Goal: Communication & Community: Answer question/provide support

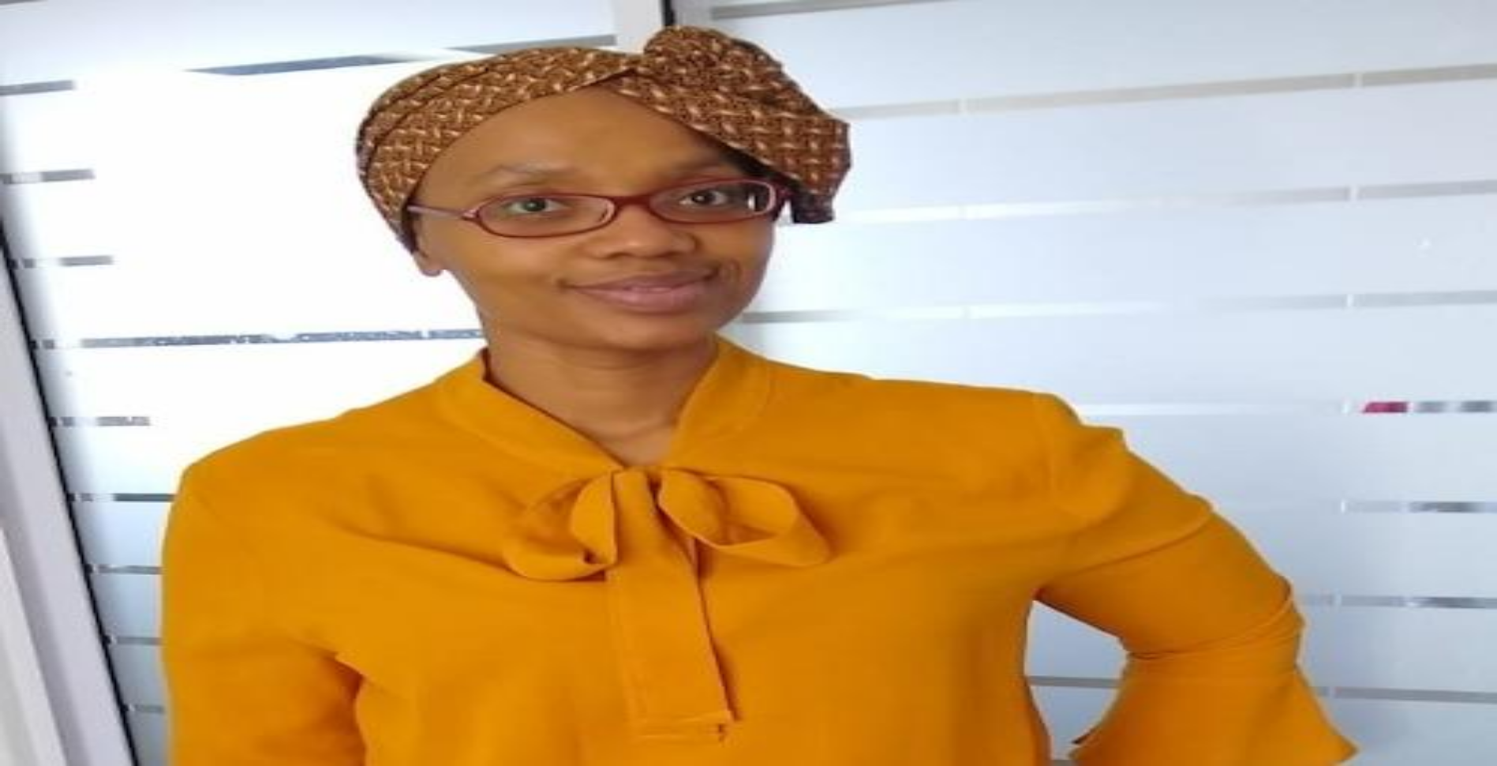
type textarea "*"
paste textarea "**********"
type textarea "**********"
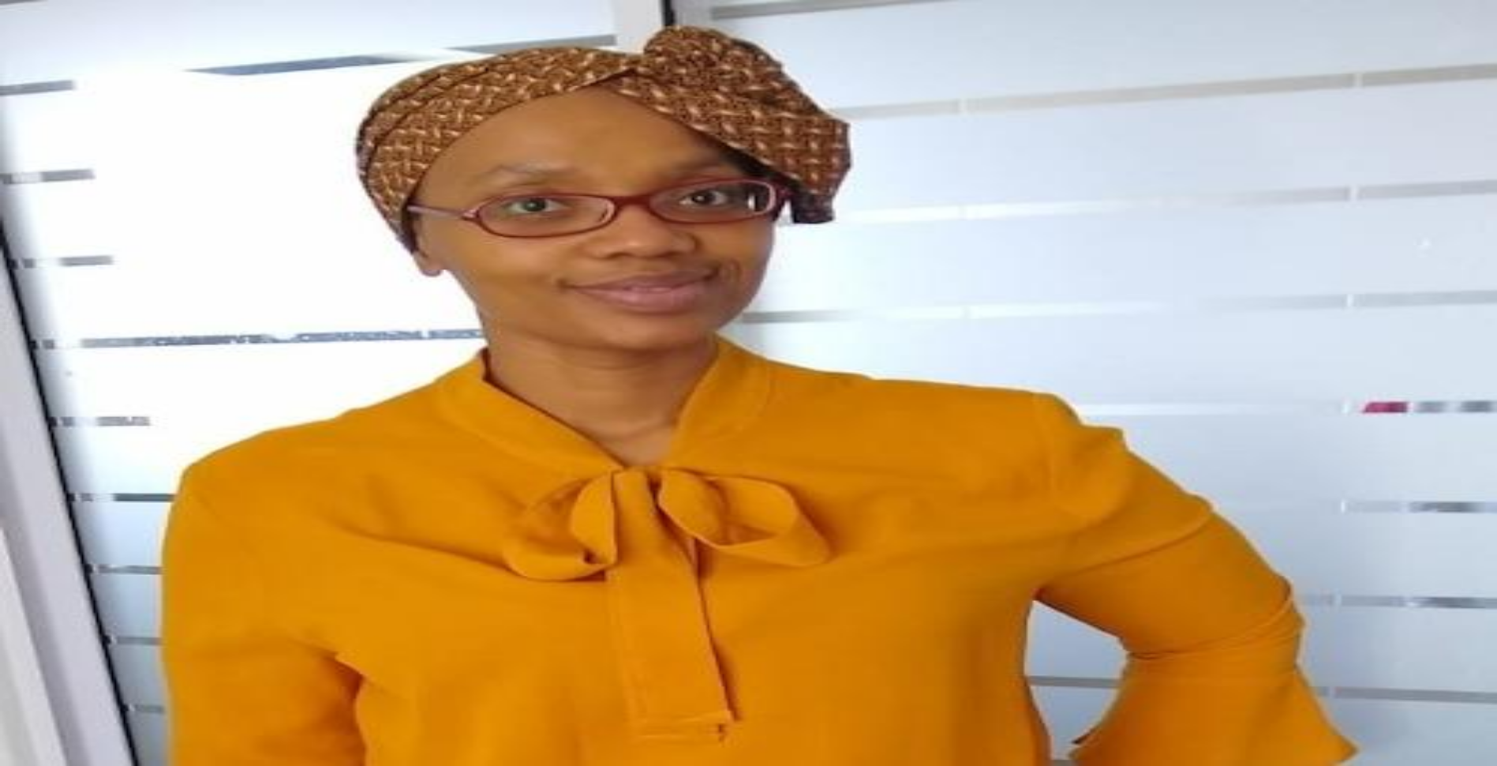
type textarea "*"
type textarea "**********"
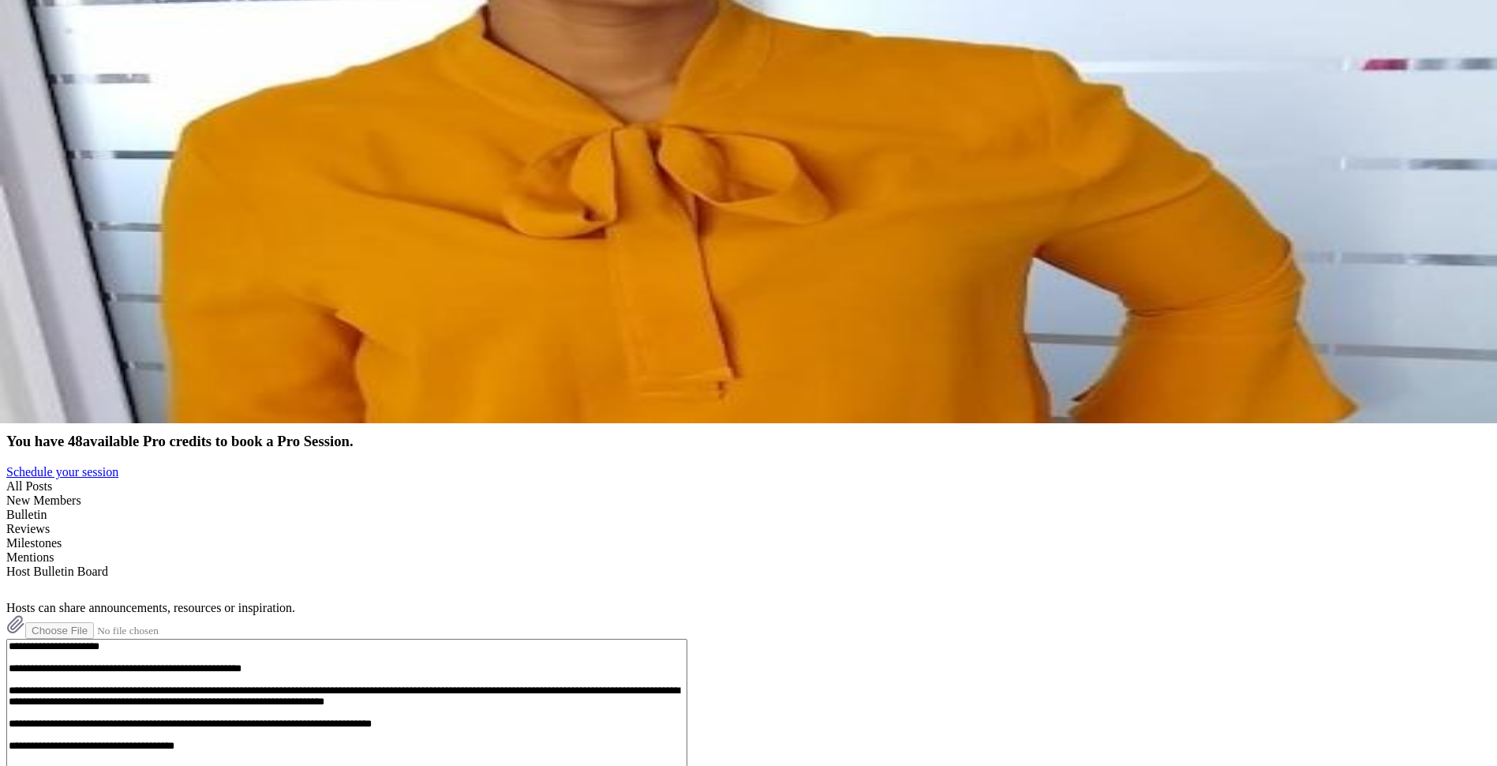
scroll to position [126, 0]
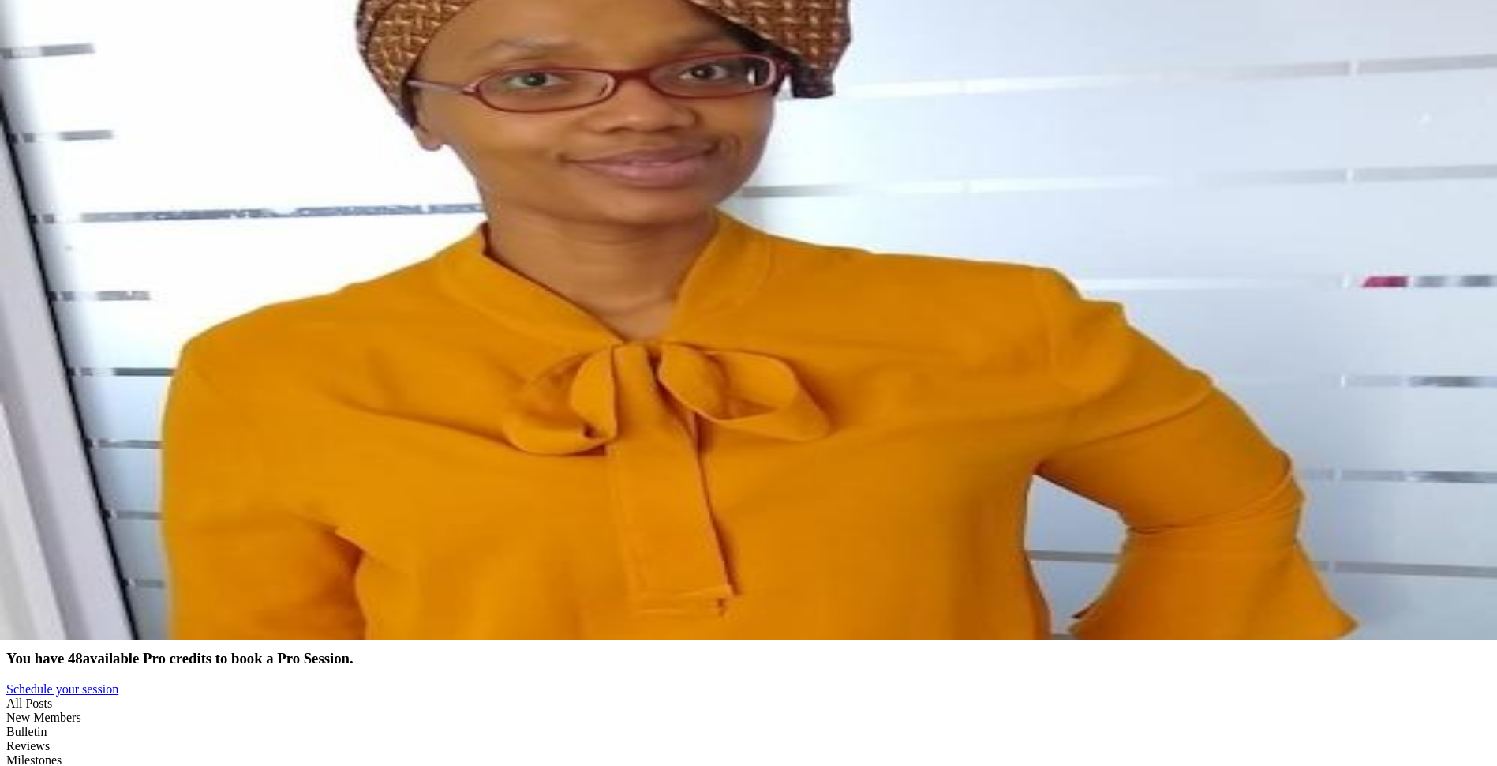
type textarea "*"
click at [182, 13] on div "JonathanT" at bounding box center [748, 6] width 1485 height 14
click at [203, 13] on div "JonathanT" at bounding box center [748, 6] width 1485 height 14
click at [172, 13] on div "JonathanT" at bounding box center [748, 6] width 1485 height 14
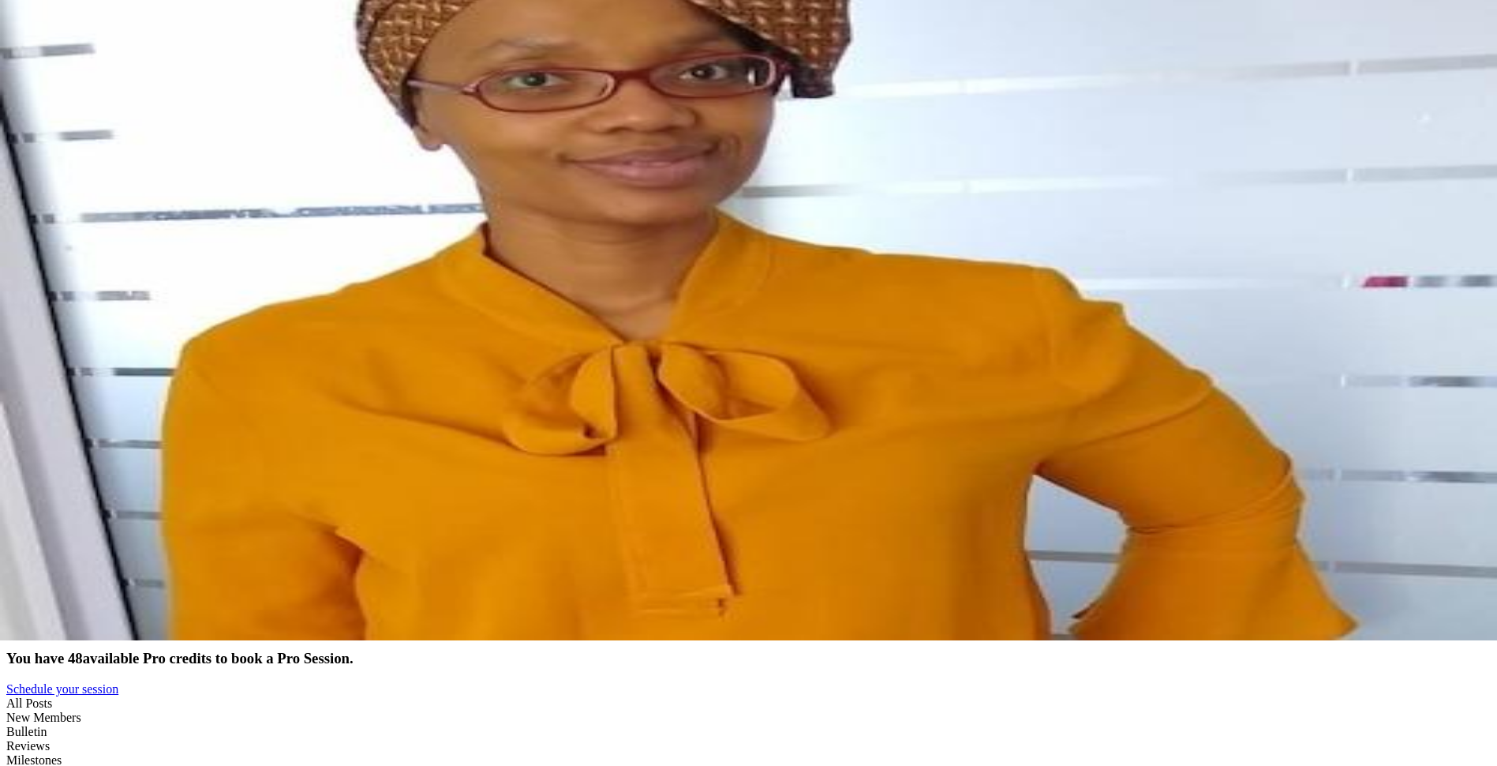
click at [153, 80] on div "Profile" at bounding box center [748, 73] width 1485 height 14
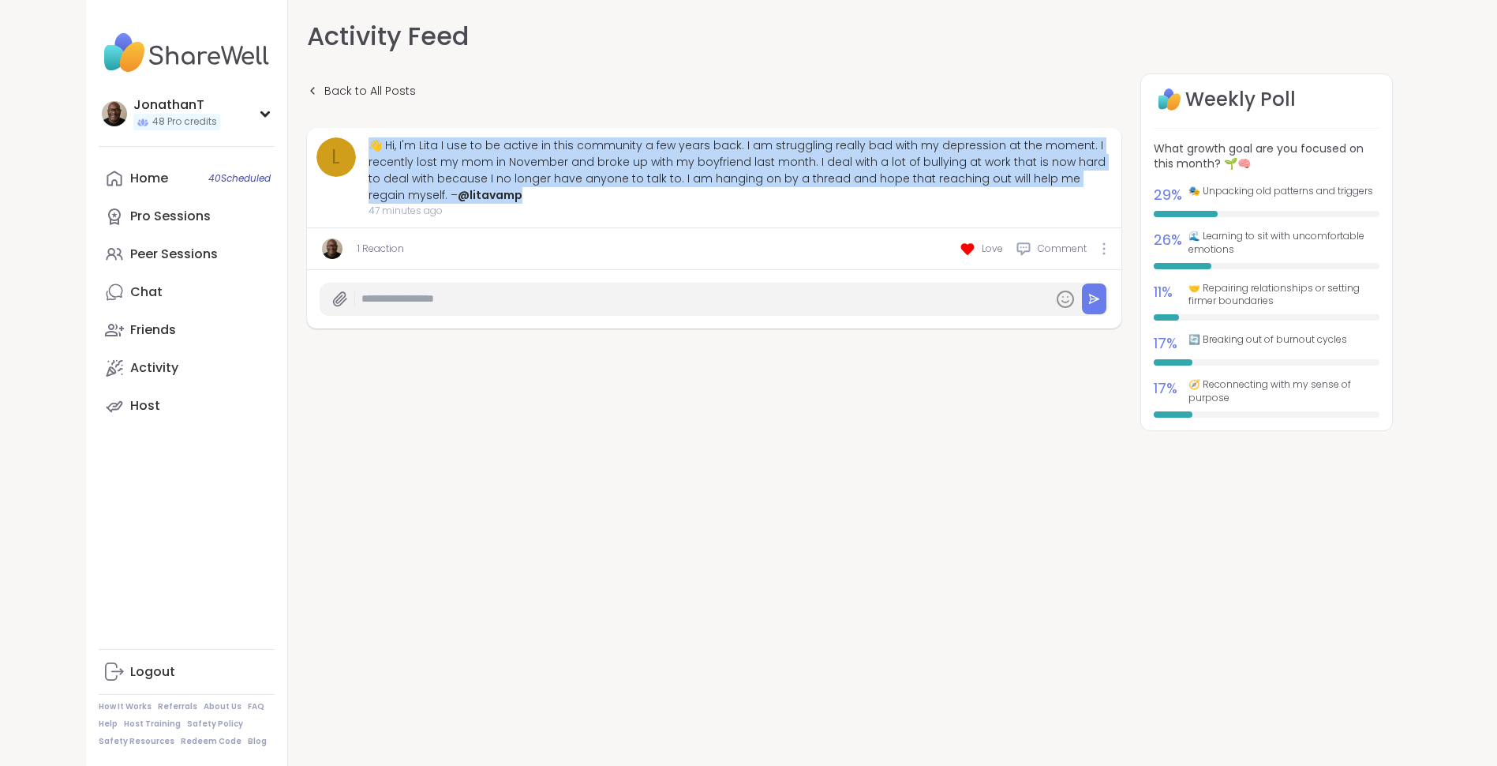
drag, startPoint x: 491, startPoint y: 199, endPoint x: 372, endPoint y: 141, distance: 132.4
click at [372, 141] on div "👋 Hi, I'm Lita I use to be active in this community a few years back. I am stru…" at bounding box center [741, 170] width 744 height 66
copy div "👋 Hi, I'm Lita I use to be active in this community a few years back. I am stru…"
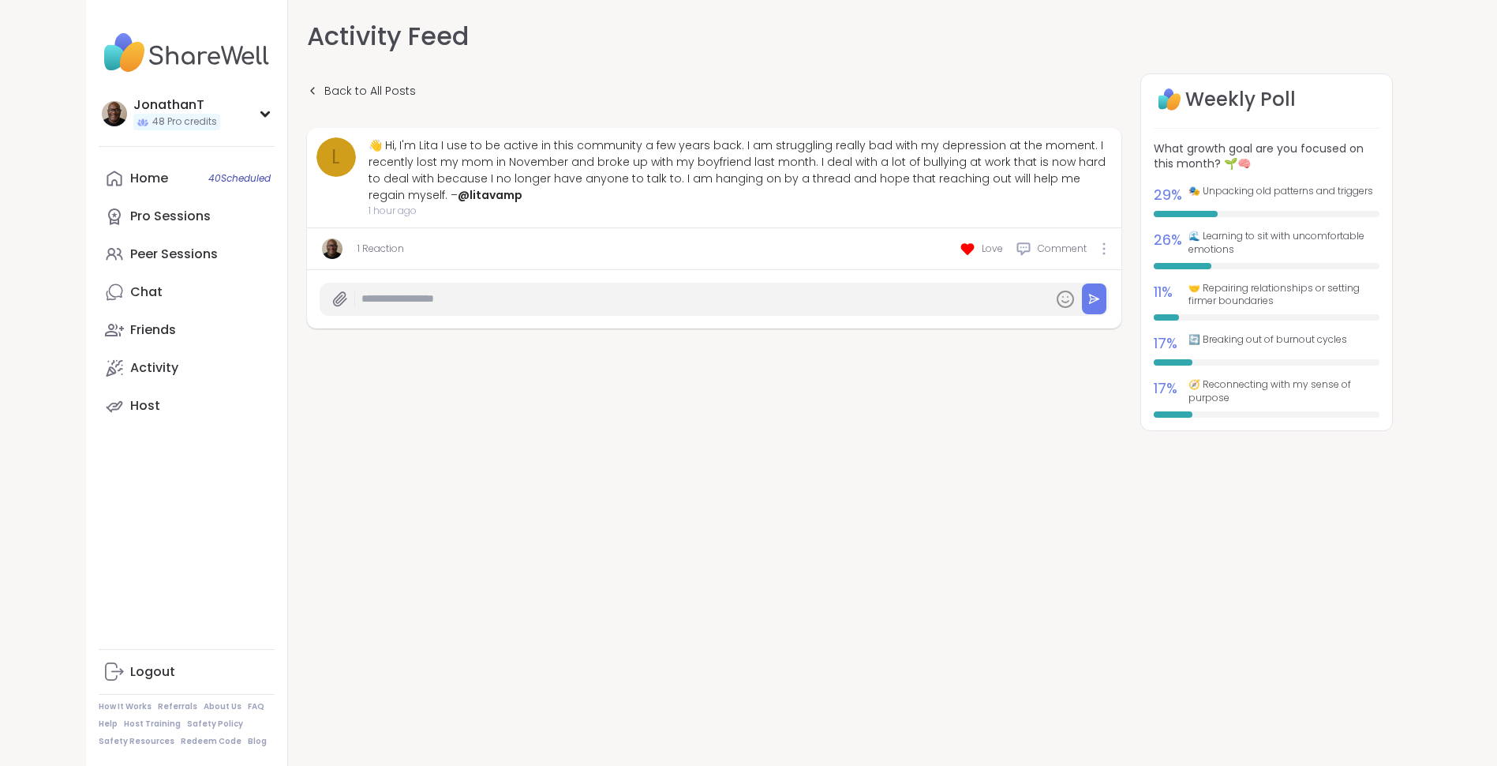
click at [550, 305] on input "text" at bounding box center [704, 299] width 685 height 28
paste input "**********"
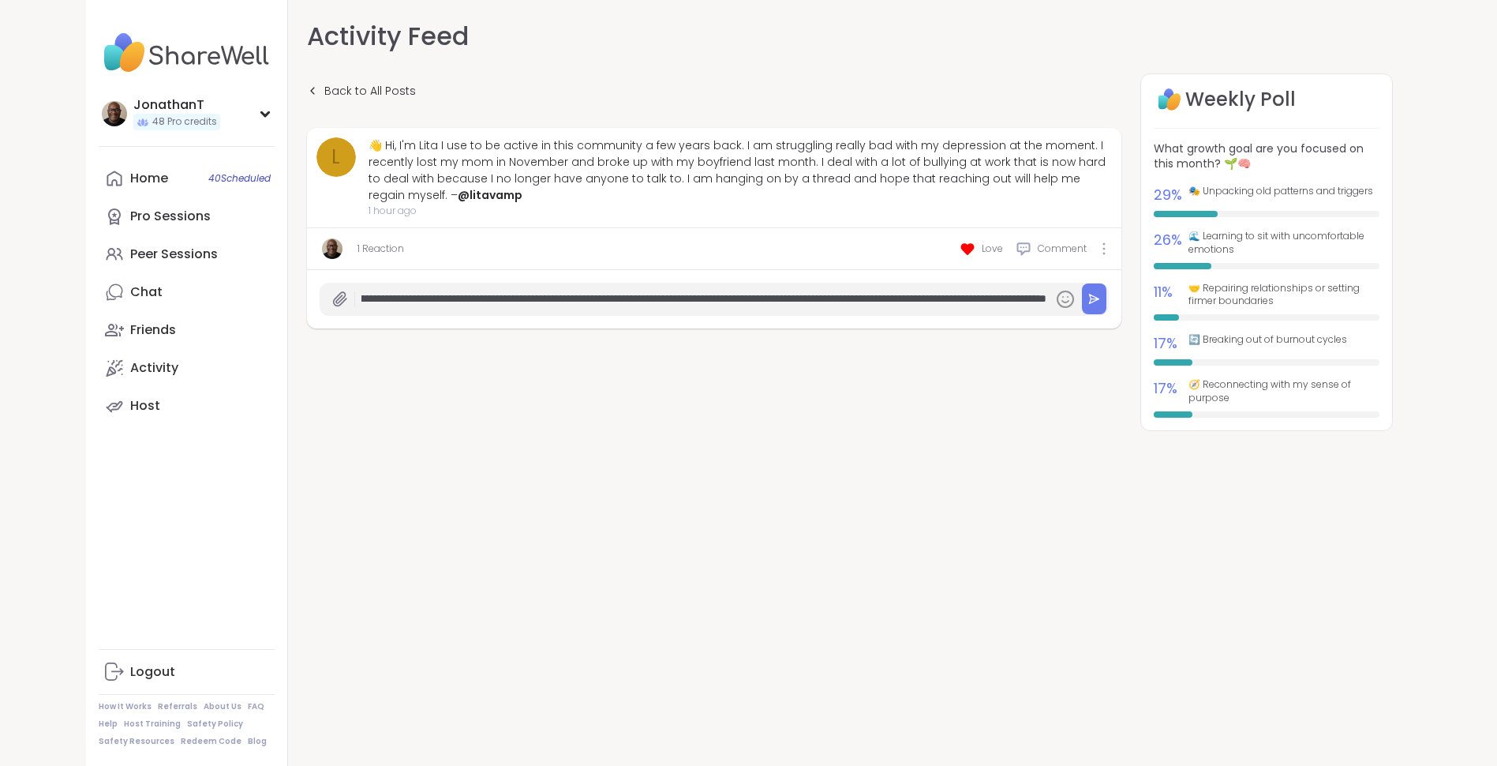
scroll to position [0, 723]
type input "**********"
click at [1100, 298] on icon at bounding box center [1094, 299] width 12 height 12
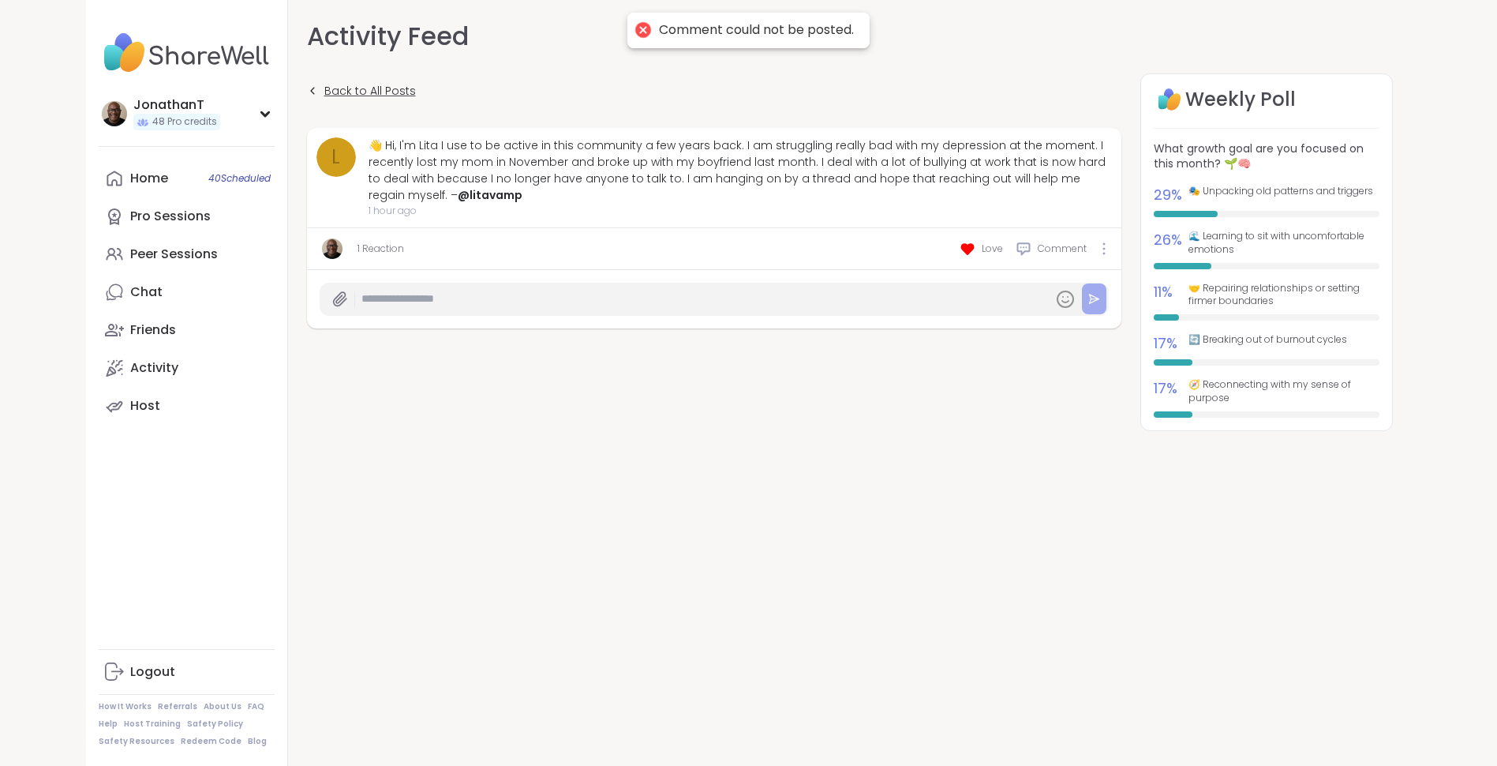
click at [317, 91] on icon at bounding box center [312, 90] width 11 height 11
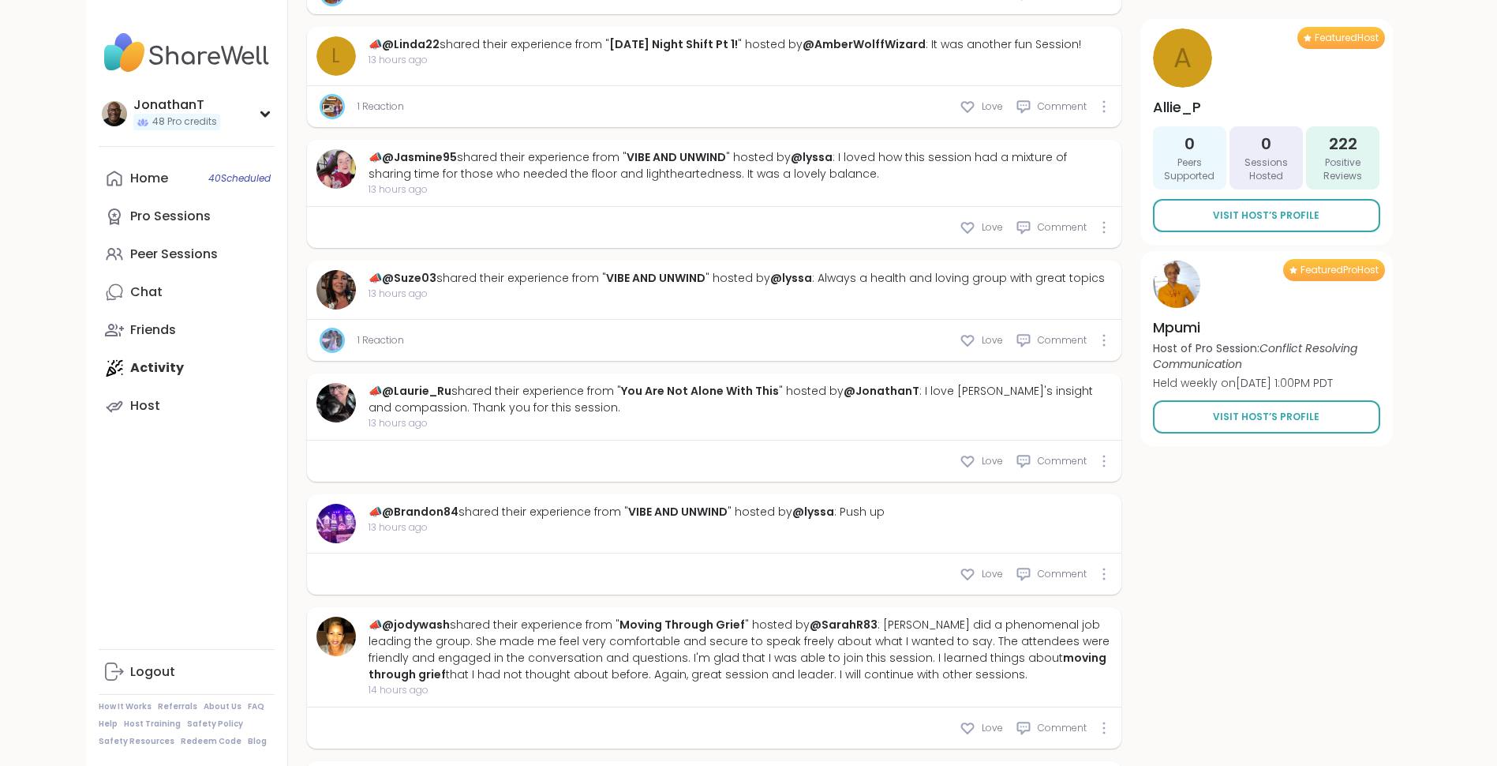
scroll to position [4845, 0]
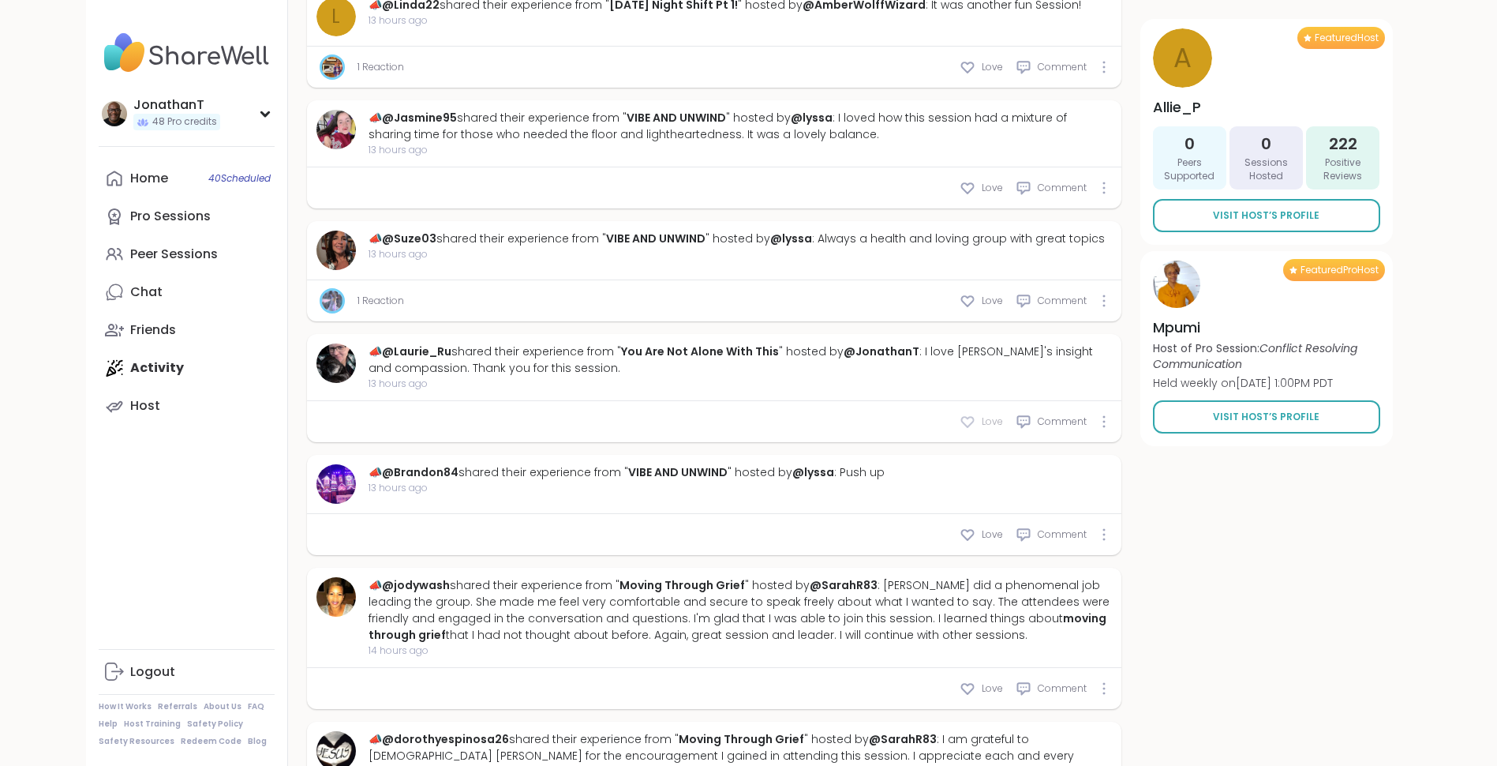
click at [964, 417] on icon at bounding box center [967, 422] width 12 height 10
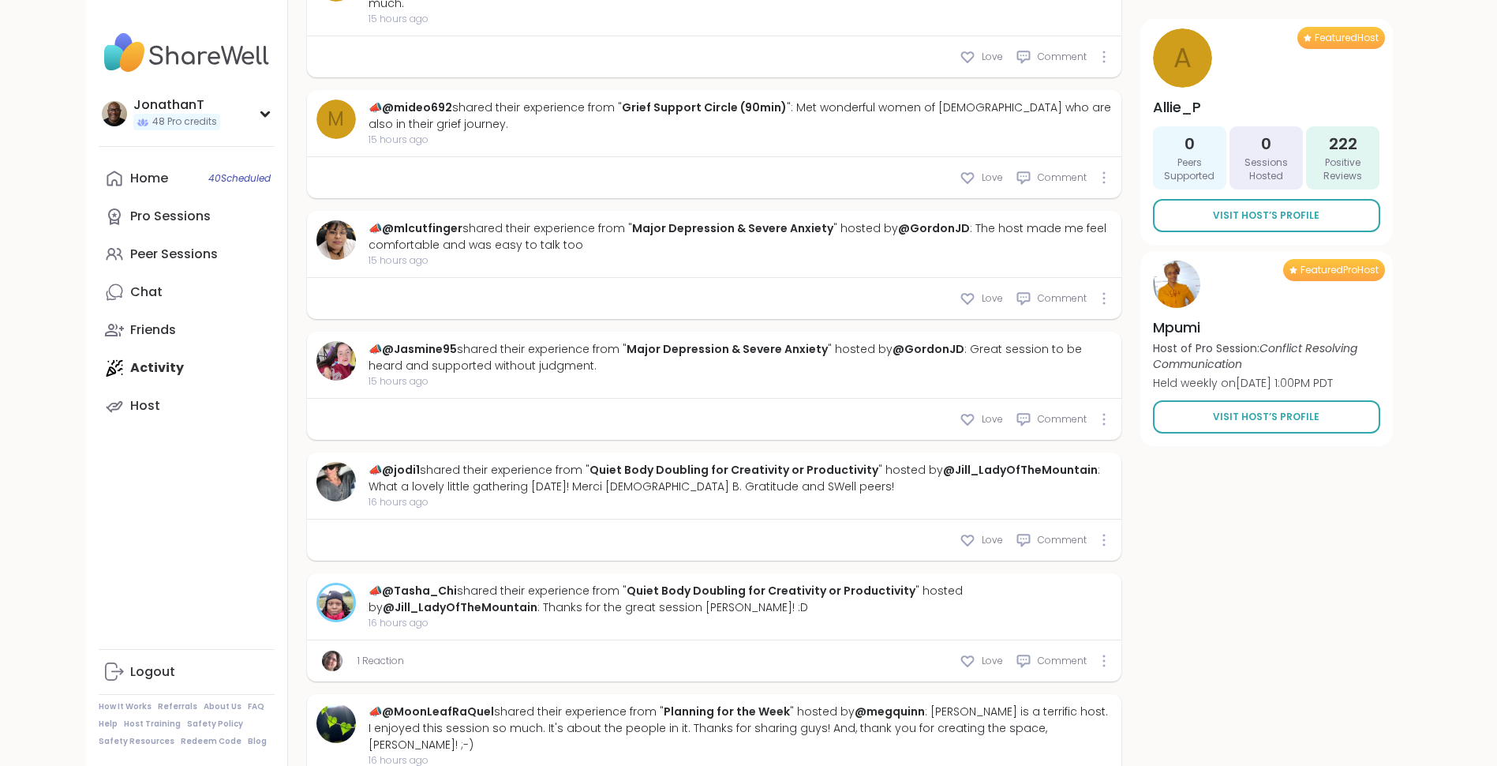
scroll to position [4876, 0]
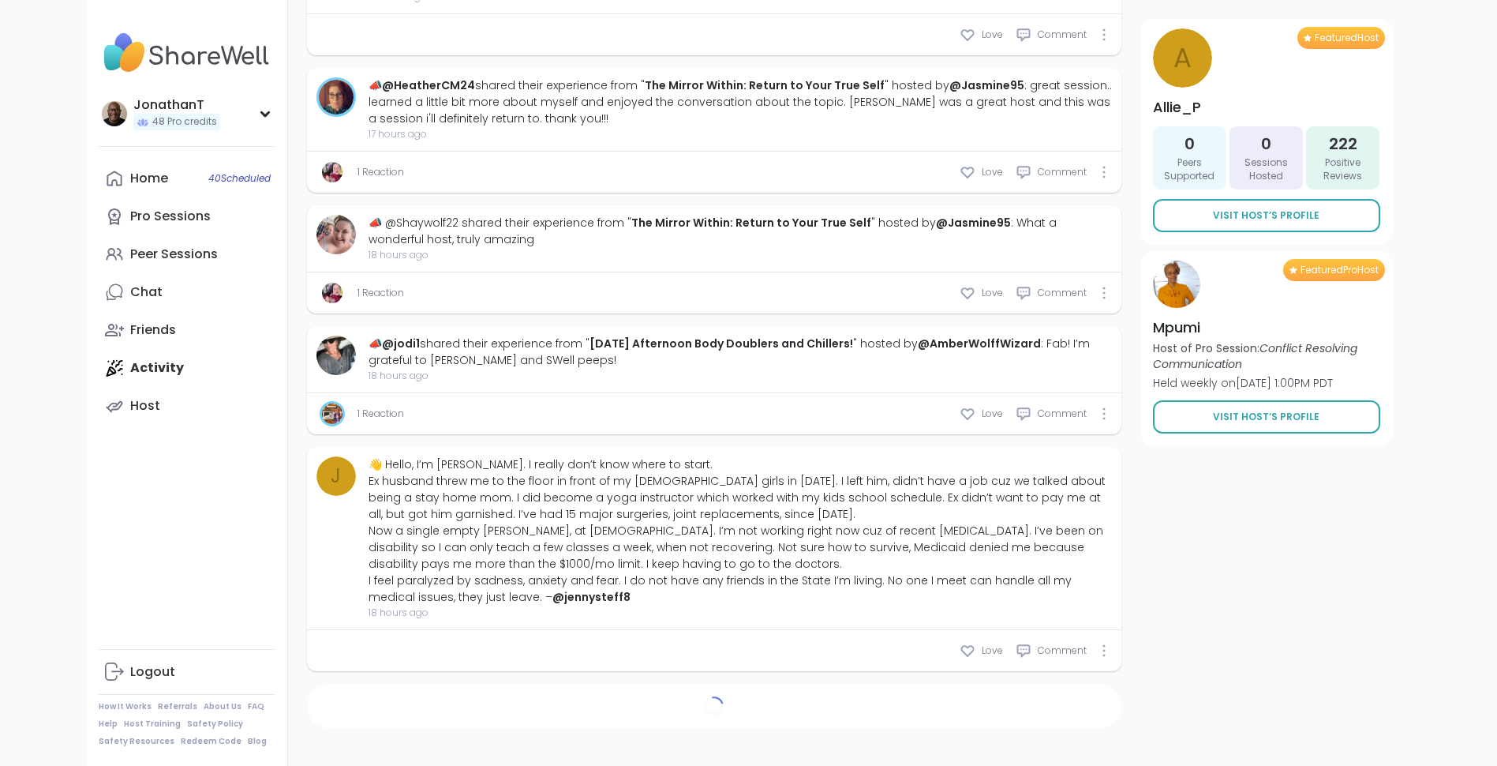
scroll to position [4957, 0]
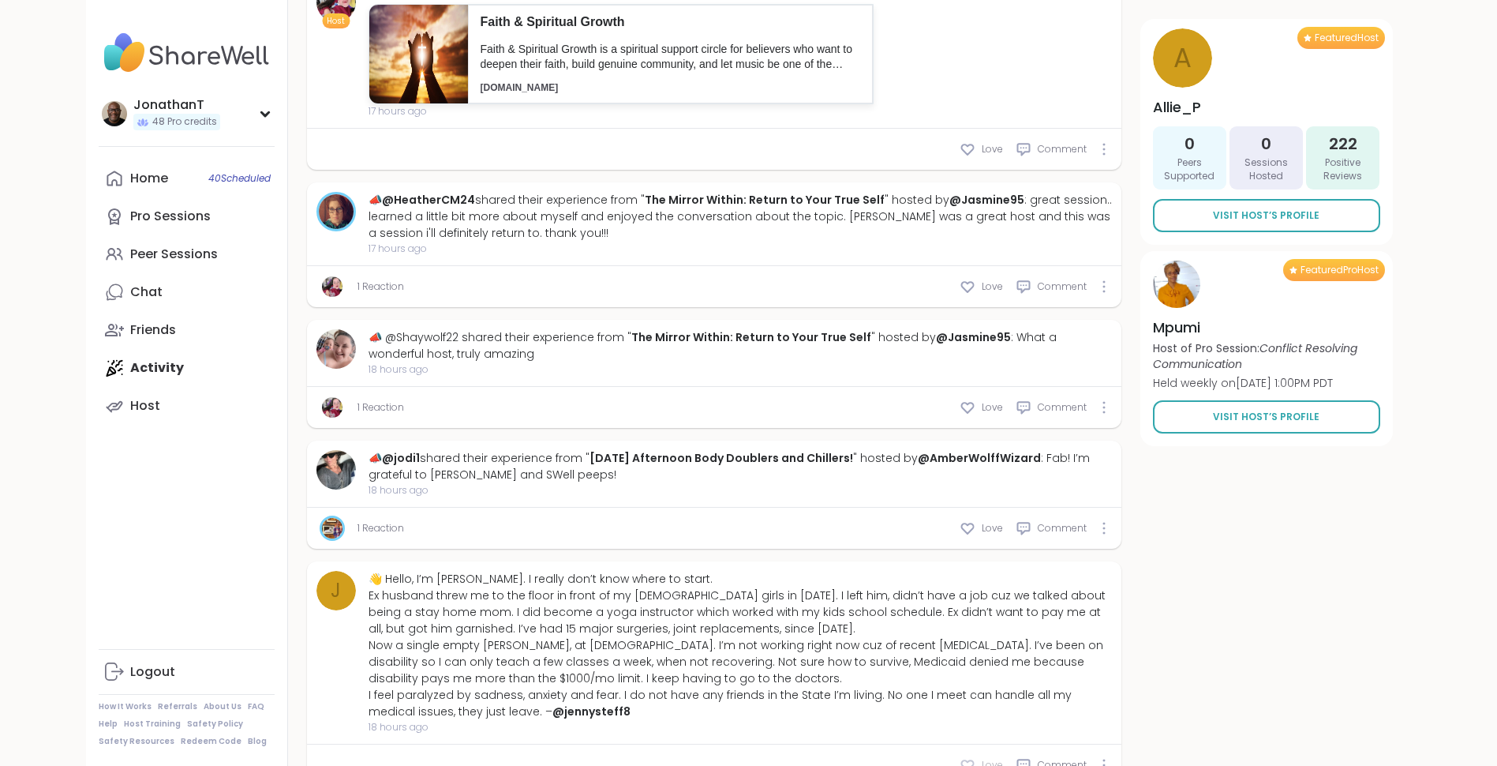
click at [965, 757] on icon at bounding box center [968, 765] width 16 height 16
type textarea "*"
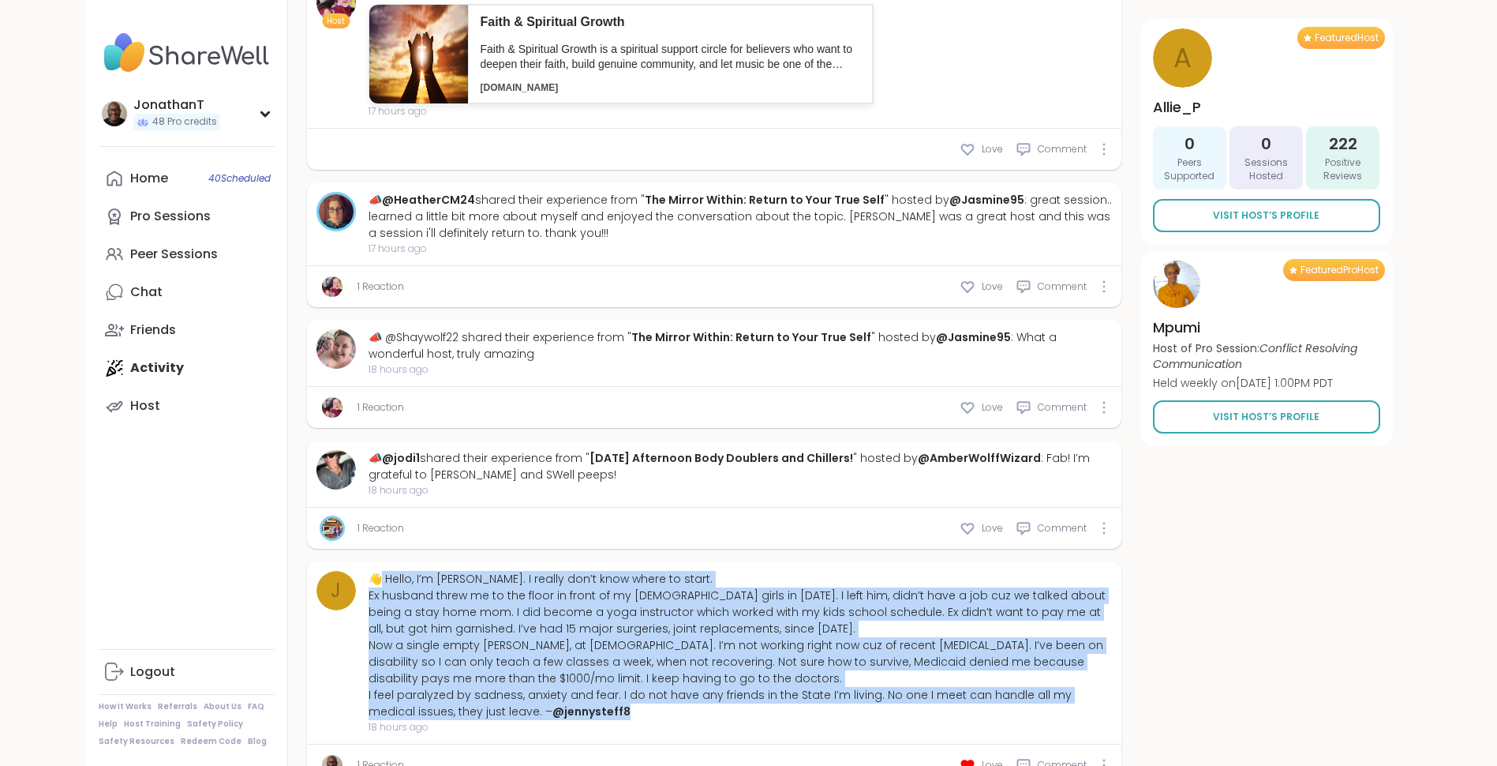
drag, startPoint x: 605, startPoint y: 650, endPoint x: 382, endPoint y: 523, distance: 257.0
click at [382, 571] on div "👋 Hello, I’m Jenny. I really don’t know where to start. Ex husband threw me to …" at bounding box center [741, 645] width 744 height 149
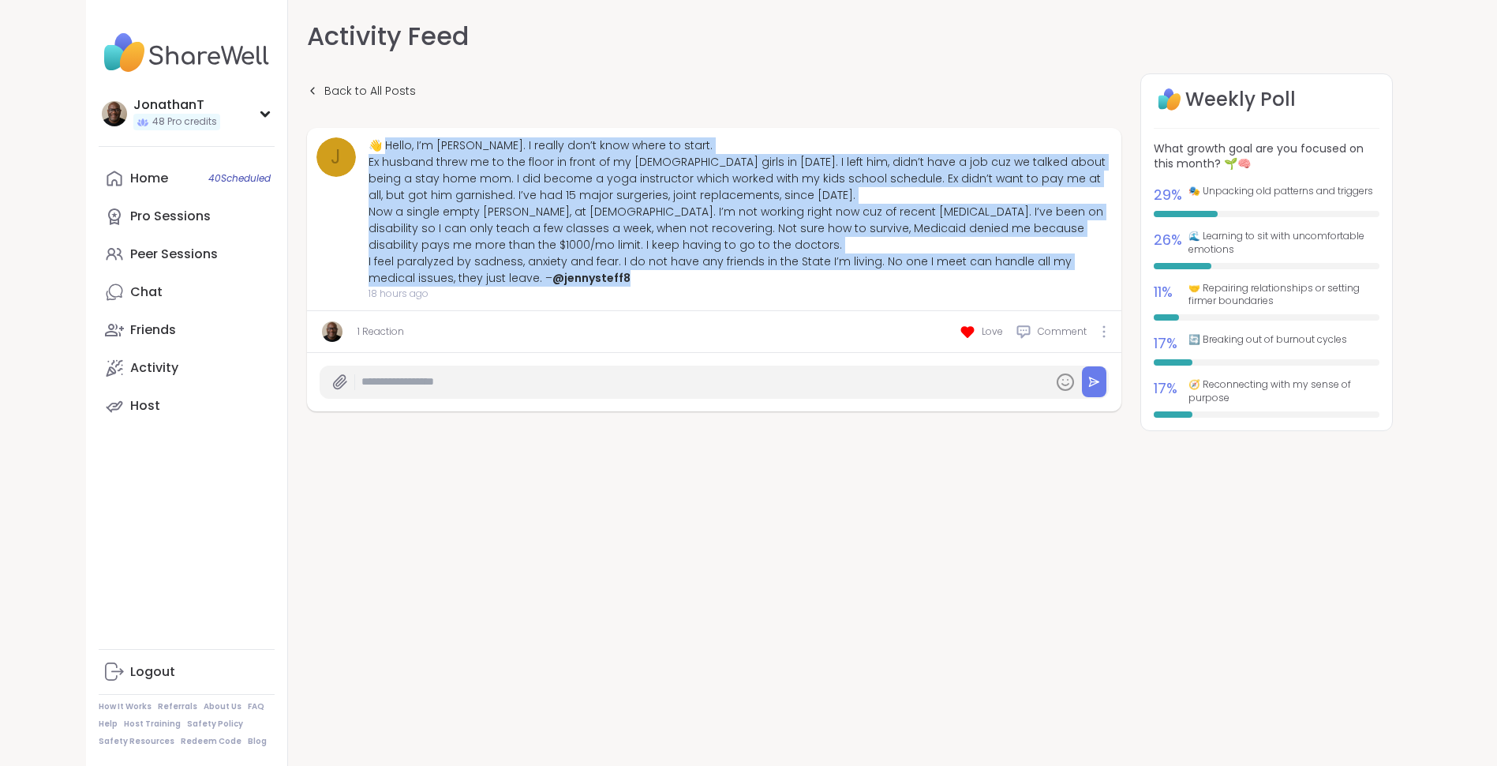
drag, startPoint x: 626, startPoint y: 282, endPoint x: 388, endPoint y: 137, distance: 278.0
click at [388, 137] on div "👋 Hello, I’m Jenny. I really don’t know where to start. Ex husband threw me to …" at bounding box center [741, 211] width 744 height 149
copy div "ello, I’m Jenny. I really don’t know where to start. Ex husband threw me to the…"
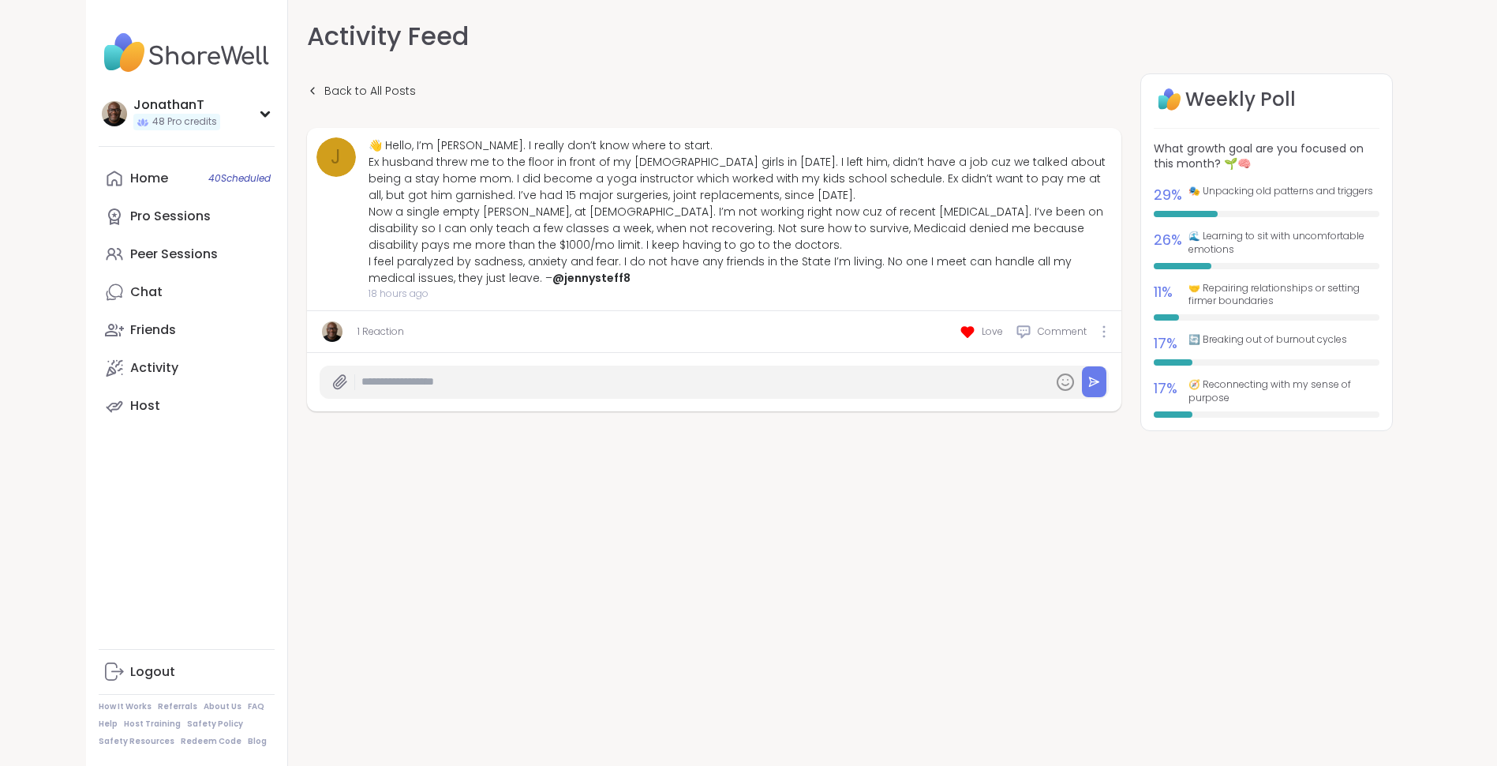
click at [822, 382] on input "text" at bounding box center [704, 382] width 685 height 28
paste input "**********"
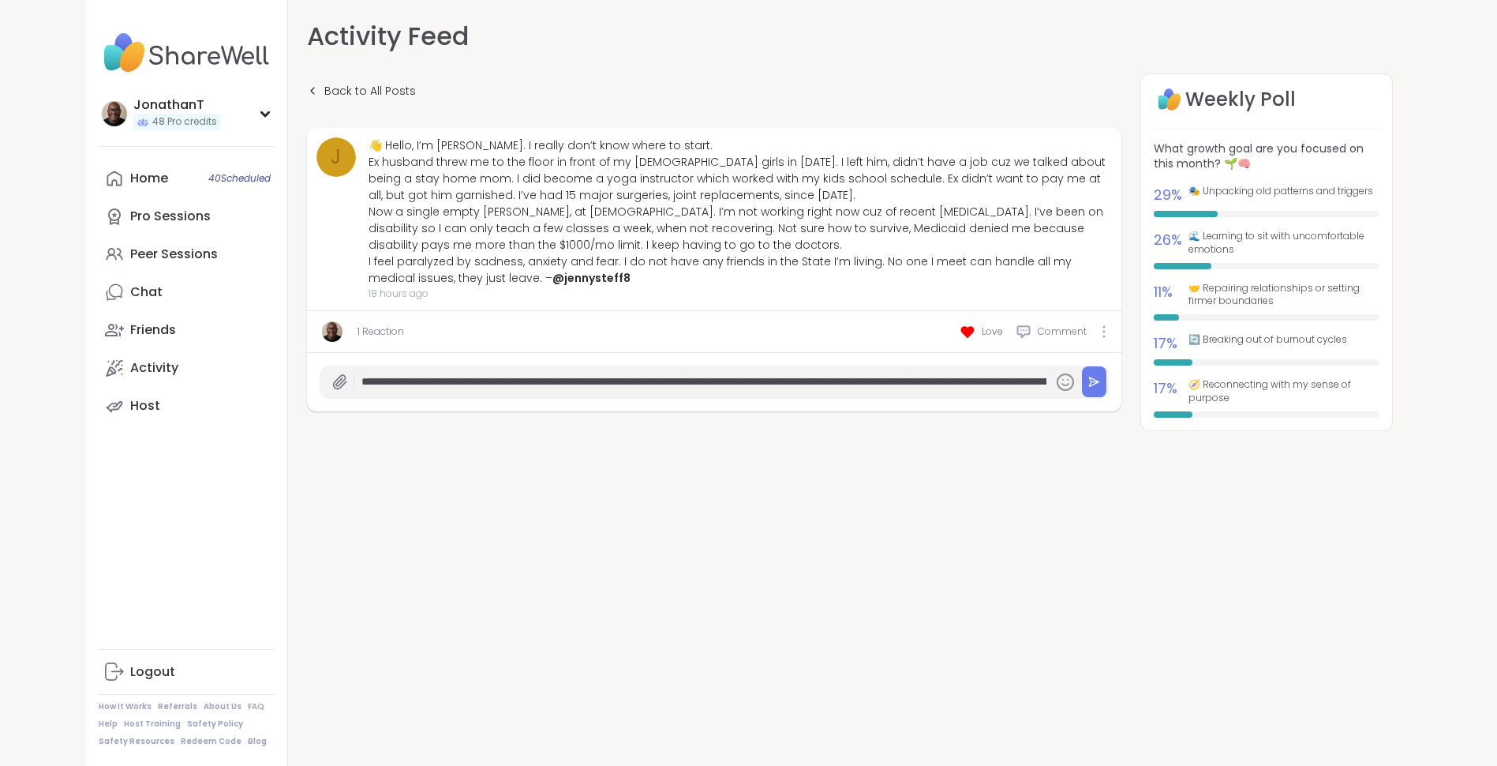
scroll to position [0, 3733]
type input "**********"
click at [1099, 380] on icon at bounding box center [1094, 382] width 12 height 12
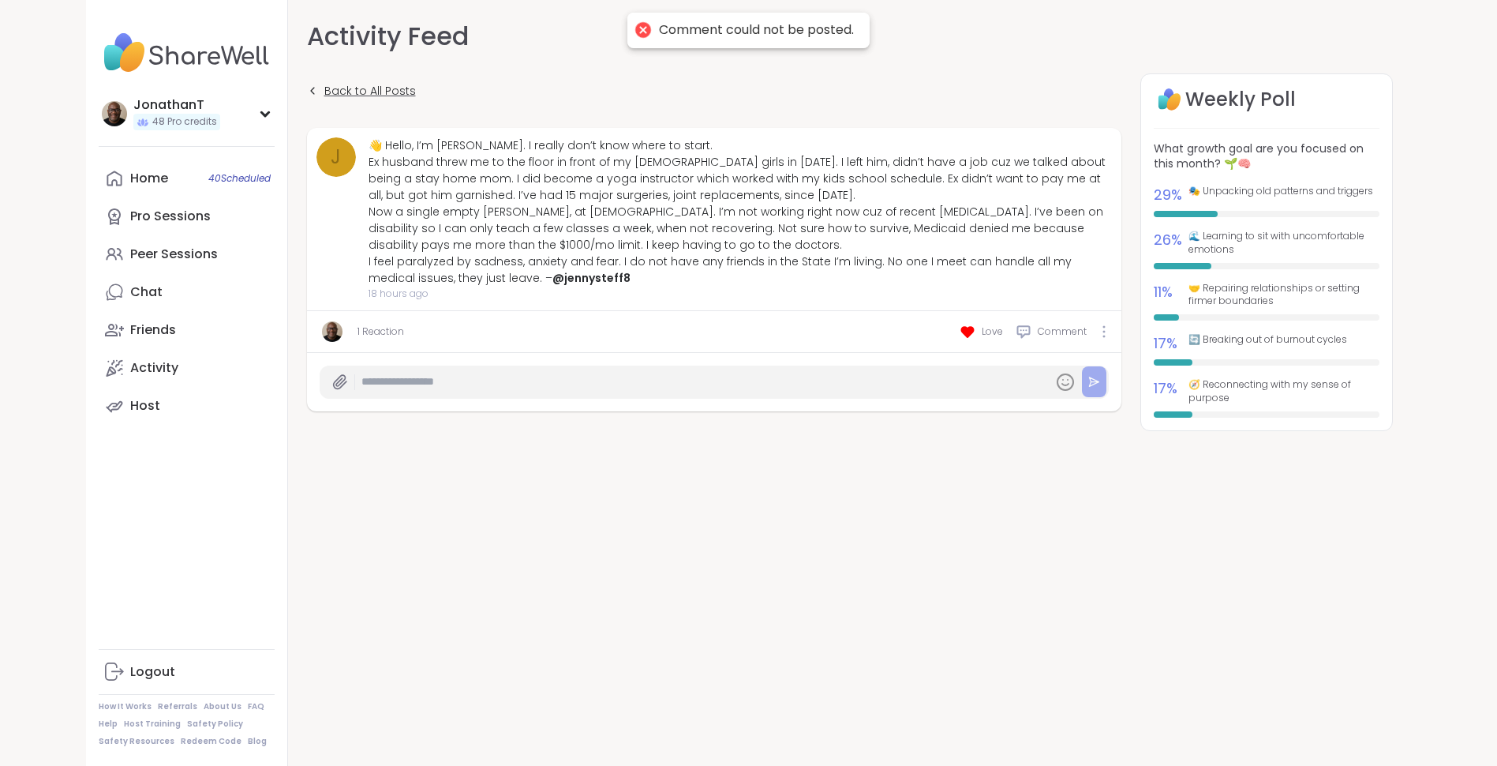
click at [338, 92] on span "Back to All Posts" at bounding box center [370, 91] width 92 height 17
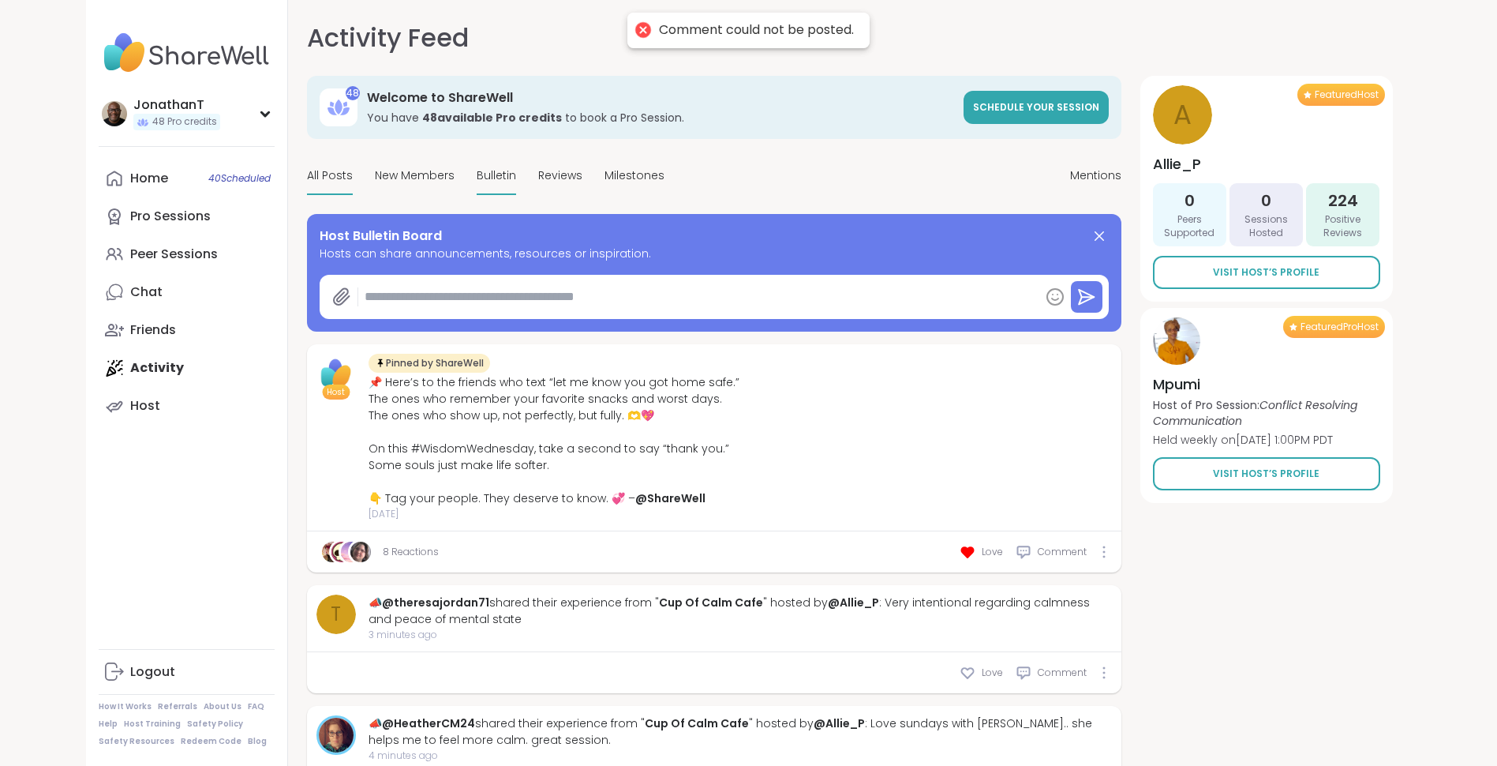
type textarea "*"
click at [425, 174] on span "New Members" at bounding box center [415, 175] width 80 height 17
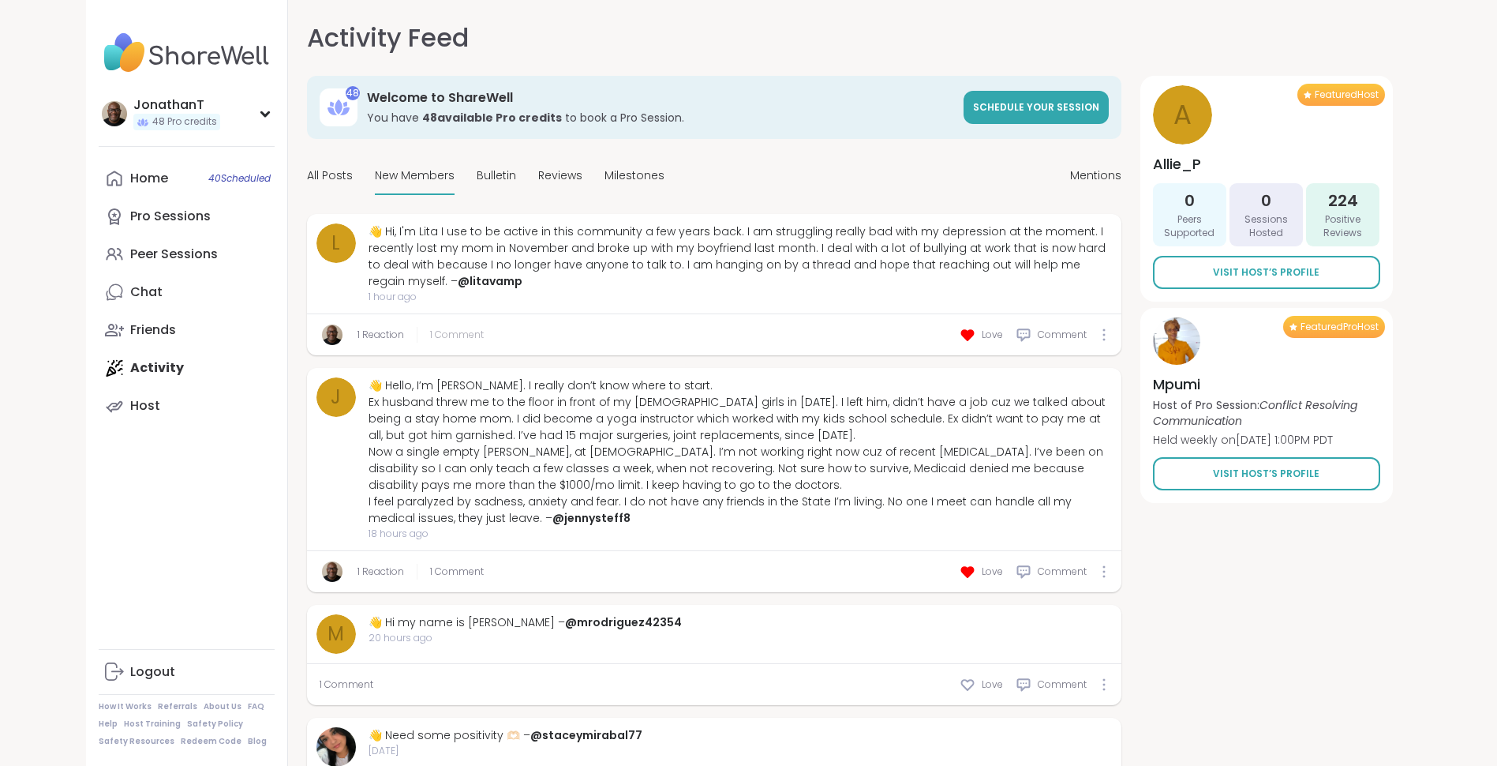
click at [470, 340] on span "1 Comment" at bounding box center [457, 335] width 54 height 14
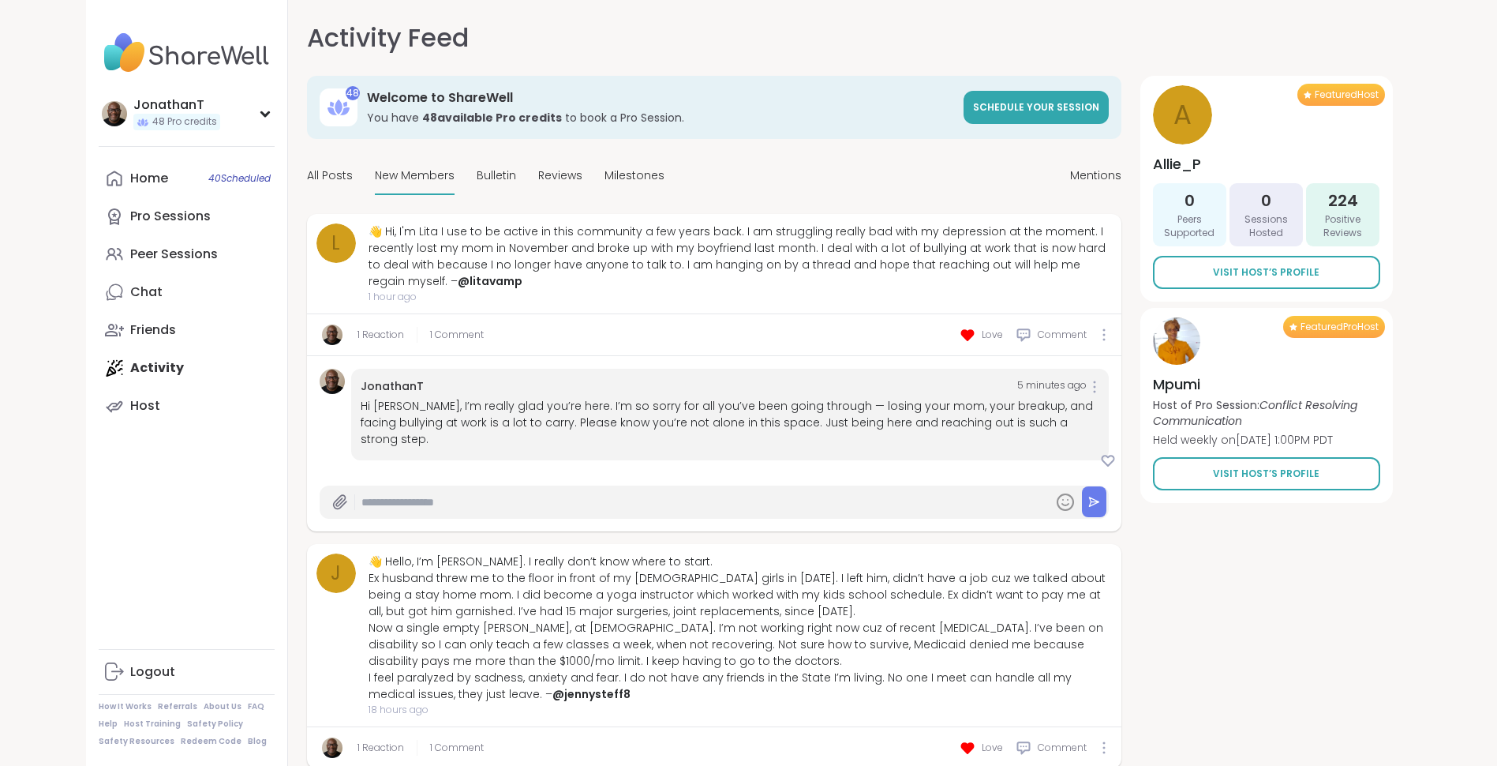
click at [524, 493] on input "text" at bounding box center [704, 503] width 685 height 28
paste input "**********"
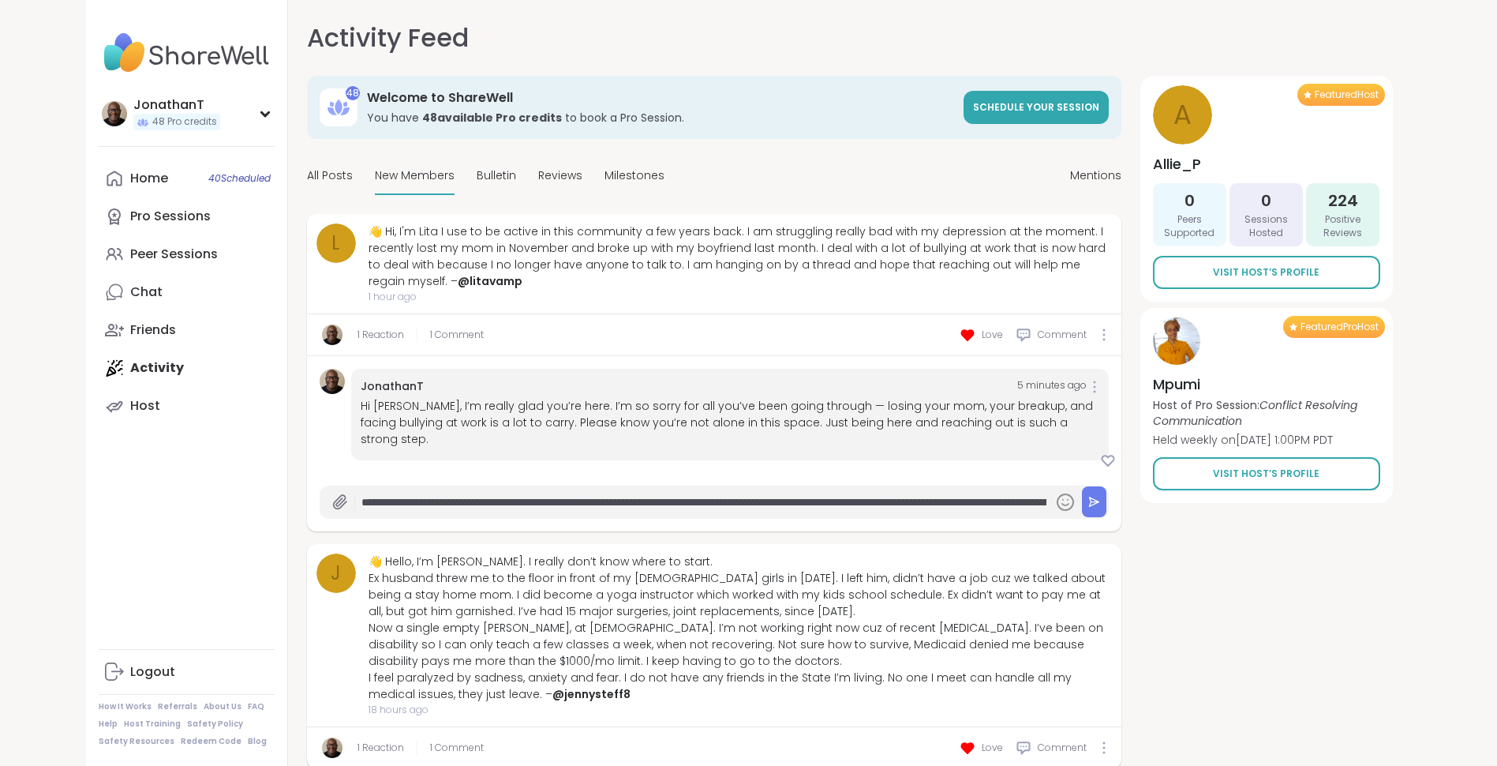
scroll to position [0, 500]
type input "**********"
click at [1098, 486] on button at bounding box center [1094, 501] width 24 height 31
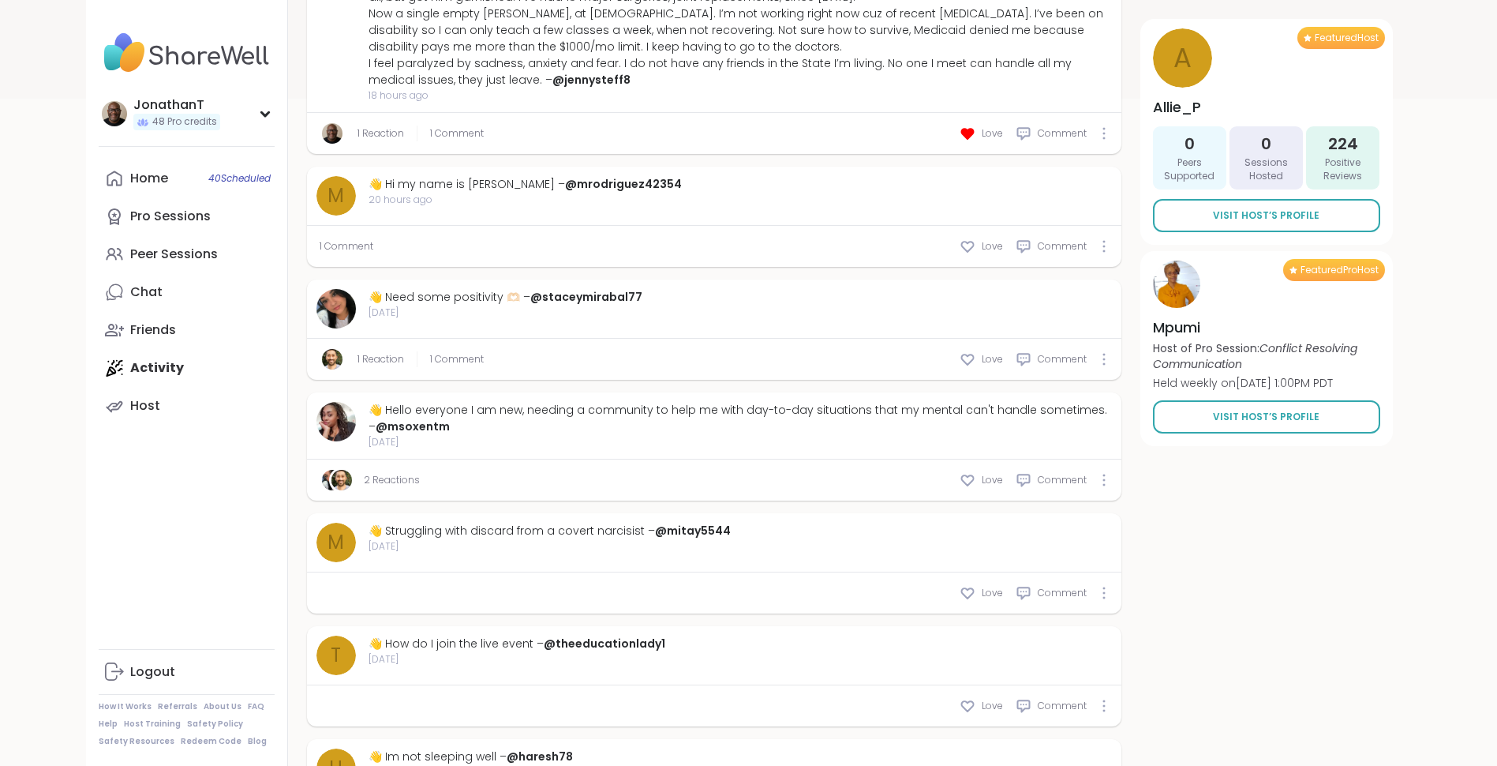
scroll to position [737, 0]
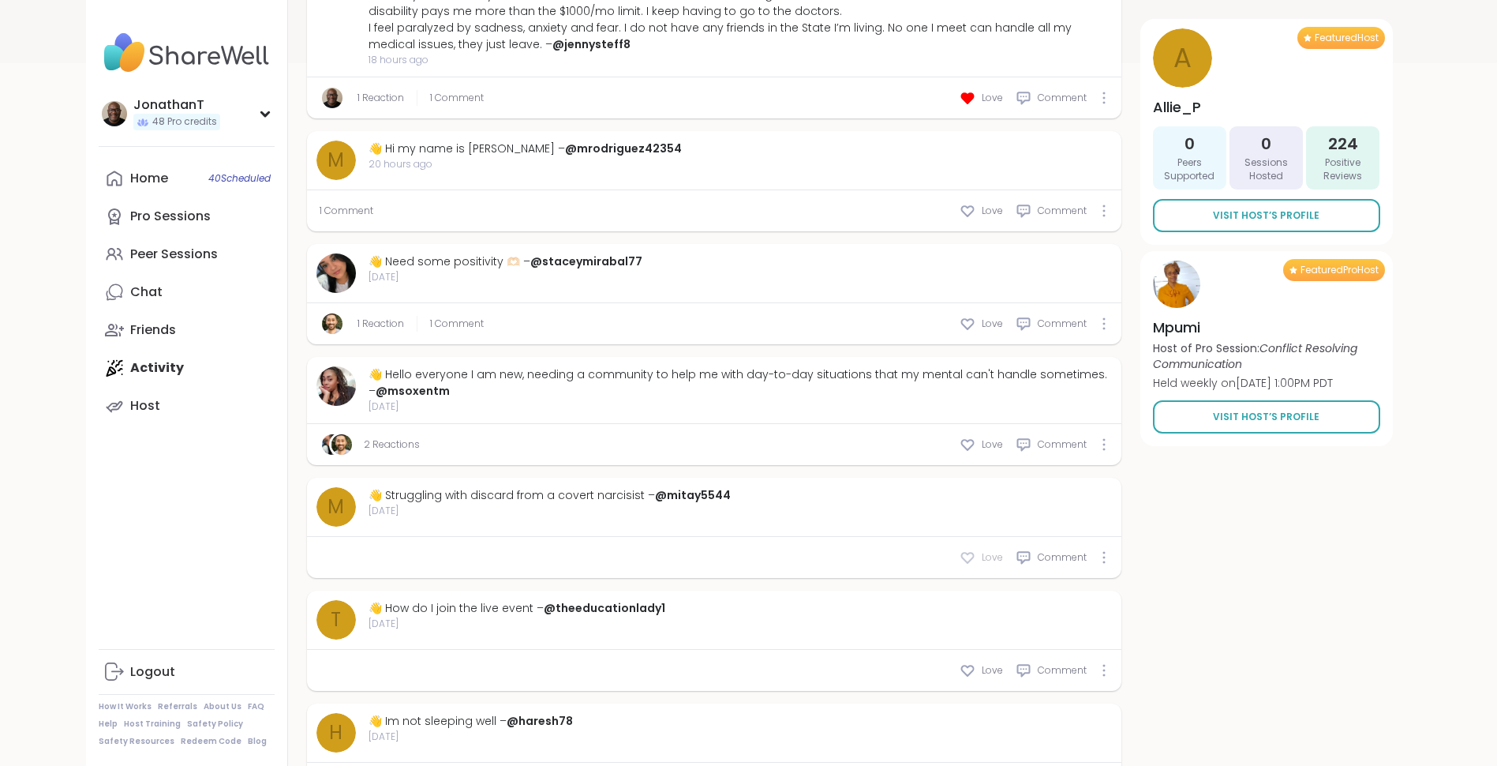
click at [966, 549] on icon at bounding box center [968, 557] width 16 height 16
drag, startPoint x: 775, startPoint y: 474, endPoint x: 381, endPoint y: 481, distance: 393.9
click at [381, 487] on div "m 👋 Struggling with discard from a covert narcisist – @mitay5544 2 days ago" at bounding box center [715, 506] width 796 height 39
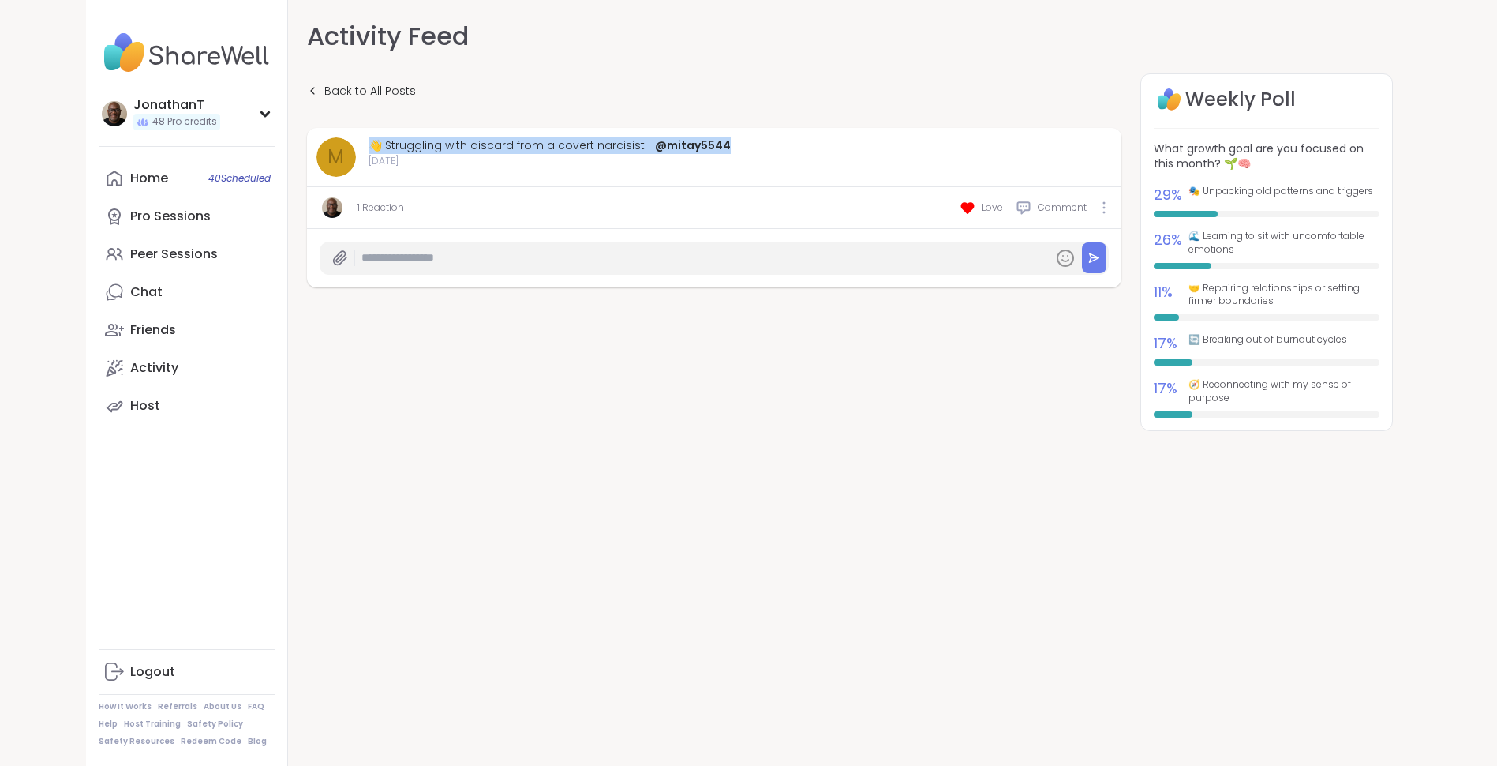
drag, startPoint x: 737, startPoint y: 141, endPoint x: 368, endPoint y: 128, distance: 369.6
click at [368, 128] on div "m 👋 Struggling with discard from a covert narcisist – @mitay5544 2 days ago" at bounding box center [714, 157] width 815 height 59
copy div "👋 Struggling with discard from a covert narcisist – @mitay5544"
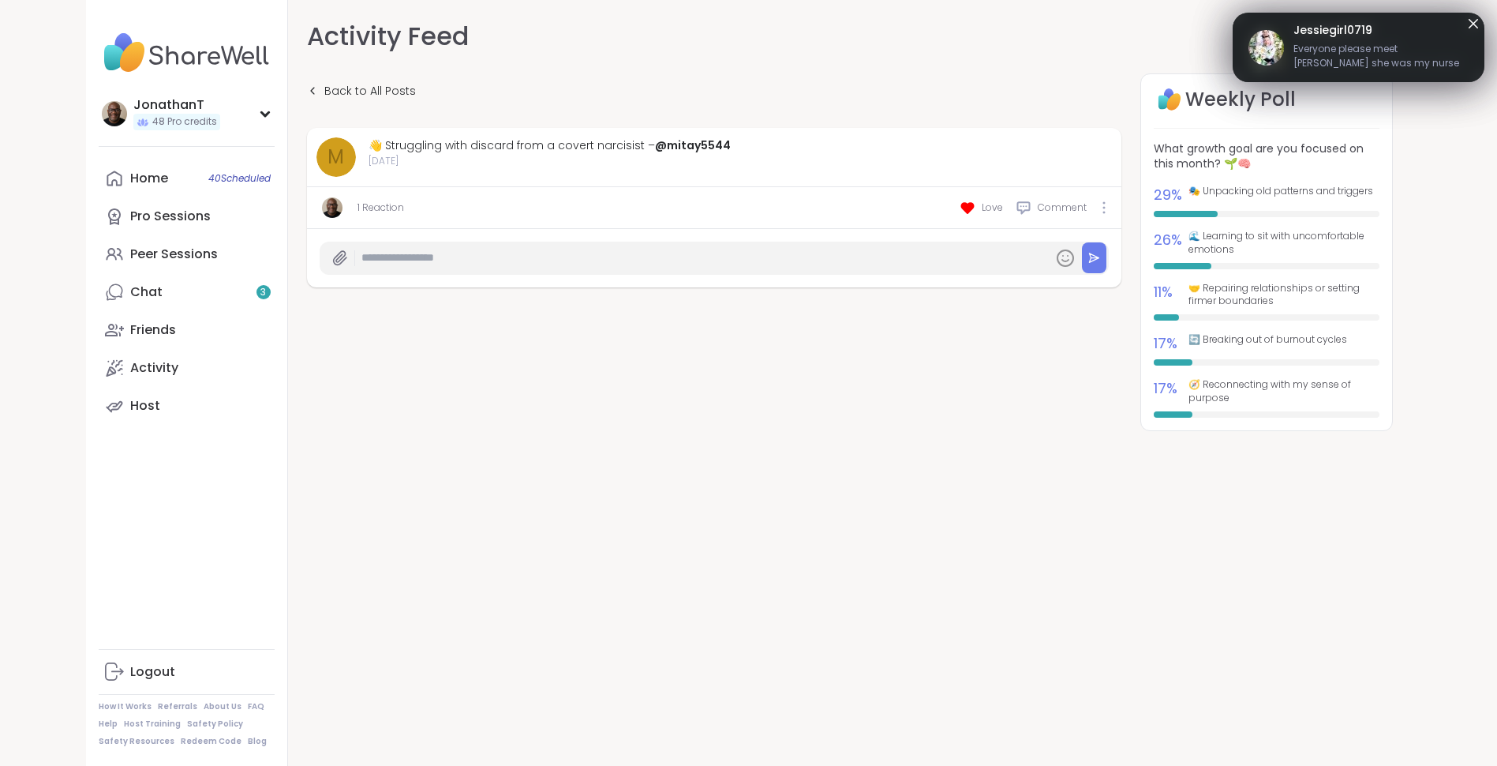
click at [1468, 22] on icon at bounding box center [1473, 23] width 19 height 19
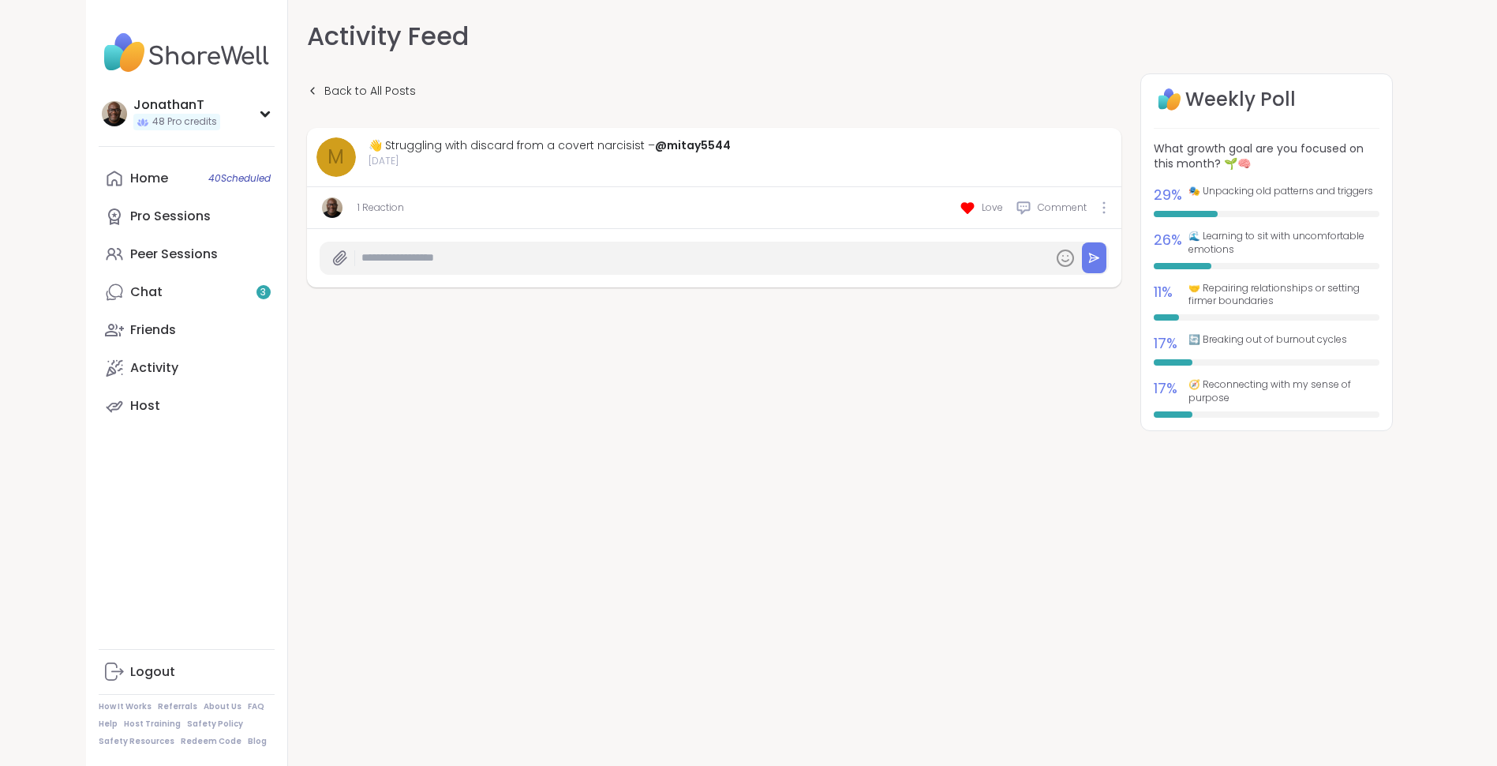
click at [566, 277] on div at bounding box center [714, 258] width 815 height 58
click at [584, 266] on input "text" at bounding box center [704, 258] width 685 height 28
paste input "**********"
type input "**********"
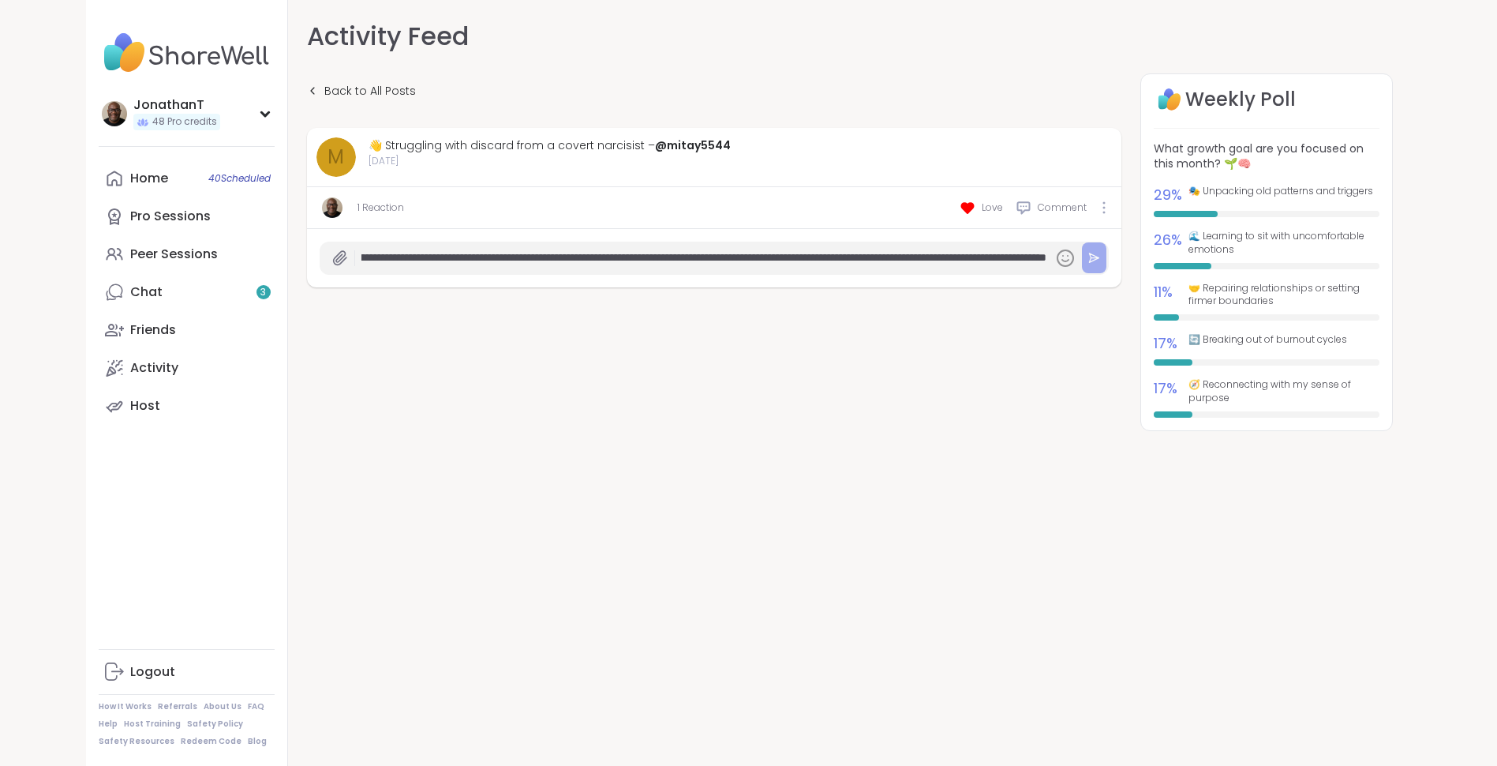
click at [1101, 265] on button at bounding box center [1094, 257] width 24 height 31
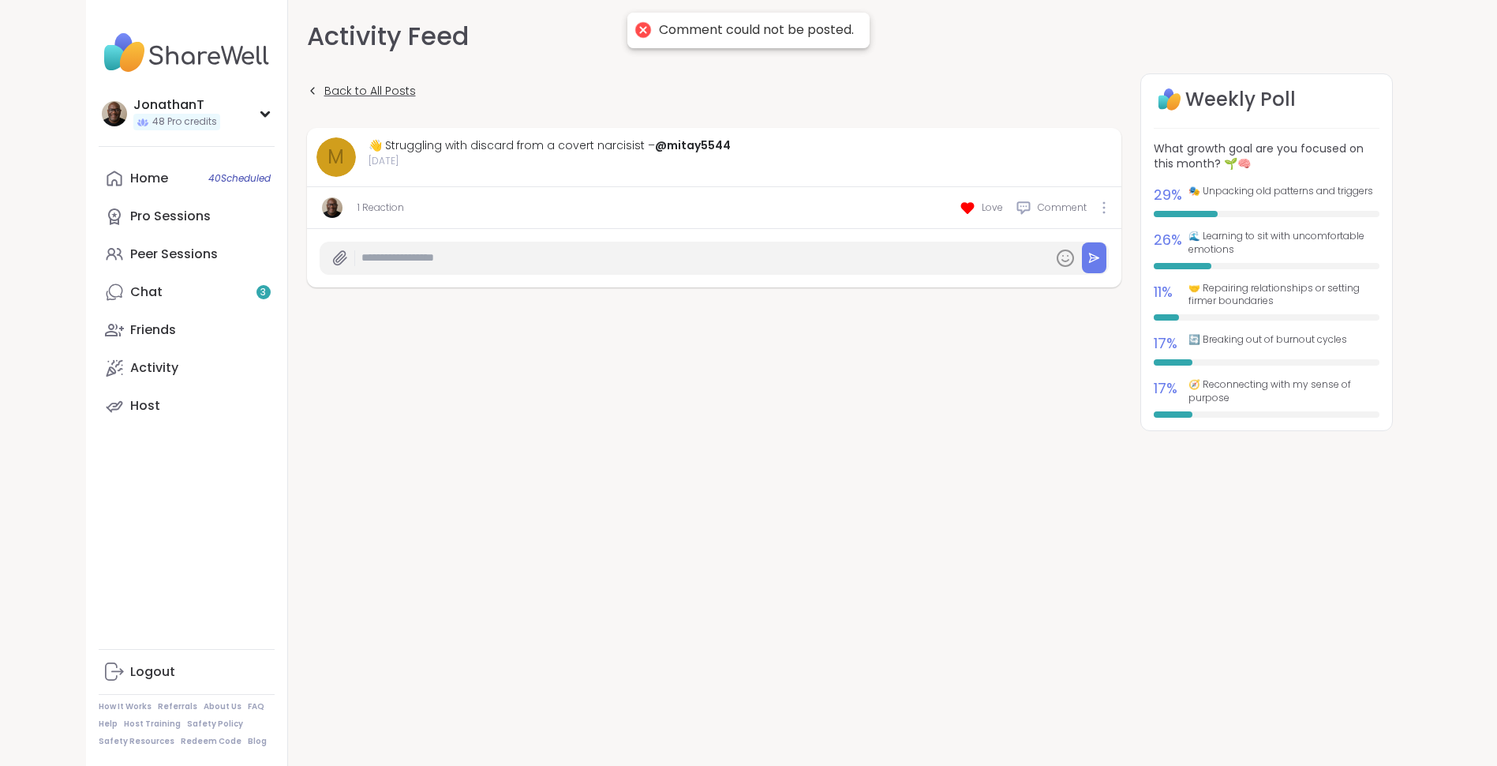
click at [320, 88] on link "Back to All Posts" at bounding box center [361, 91] width 109 height 36
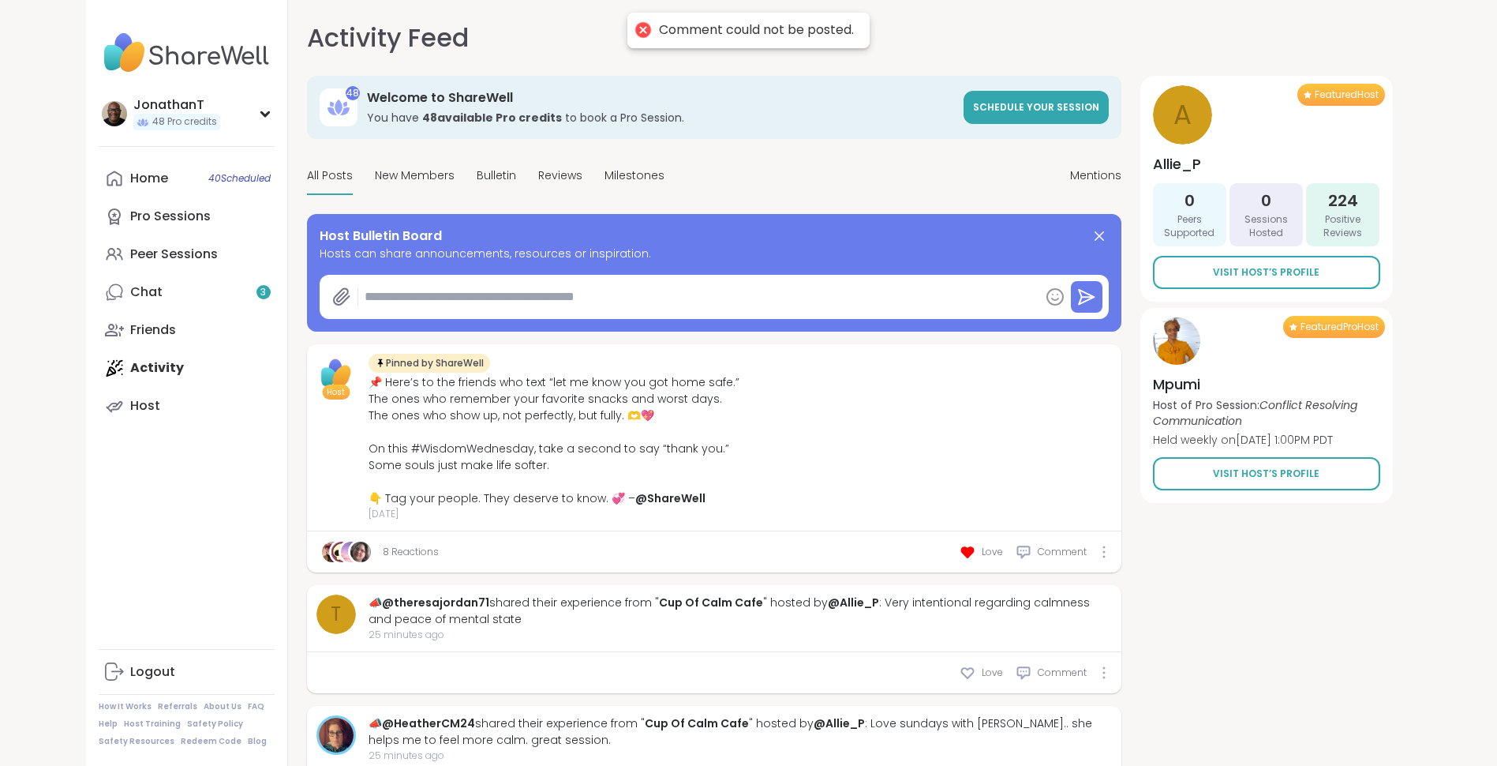
type textarea "*"
click at [426, 173] on span "New Members" at bounding box center [415, 175] width 80 height 17
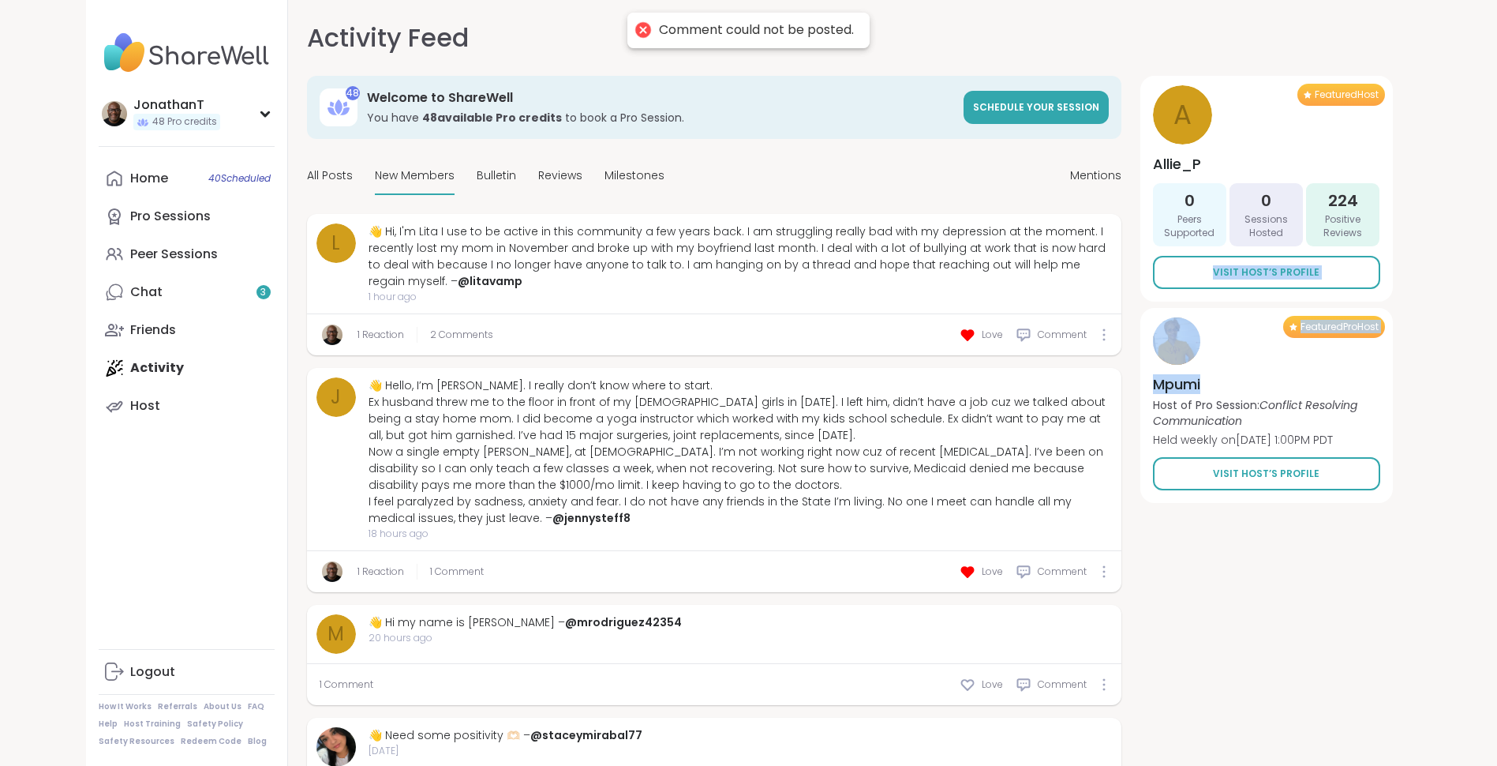
drag, startPoint x: 1496, startPoint y: 246, endPoint x: 1503, endPoint y: 309, distance: 62.8
click at [1497, 309] on html "Comment could not be posted. JonathanT 48 Pro credits JonathanT 48 Pro credits …" at bounding box center [748, 400] width 1497 height 800
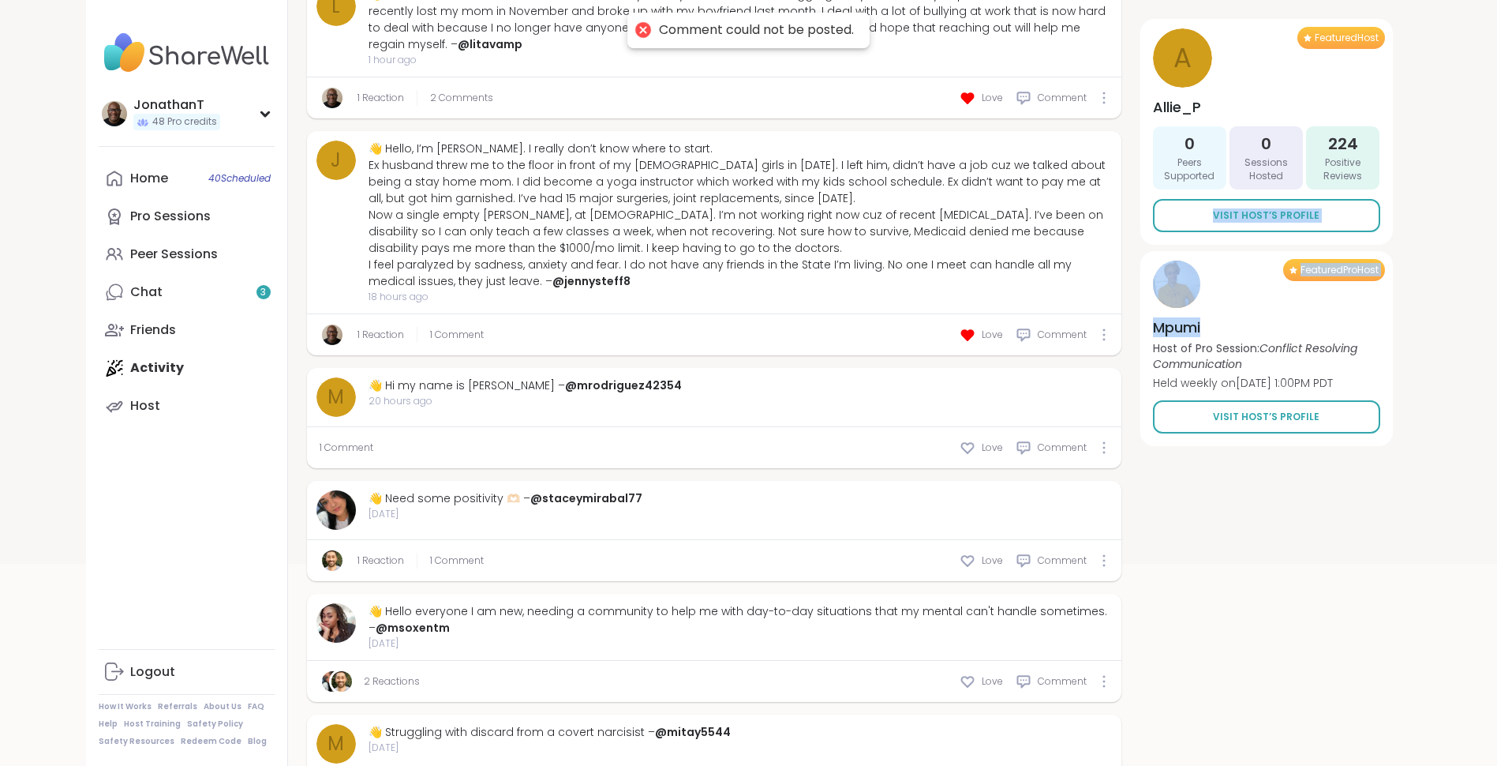
scroll to position [344, 0]
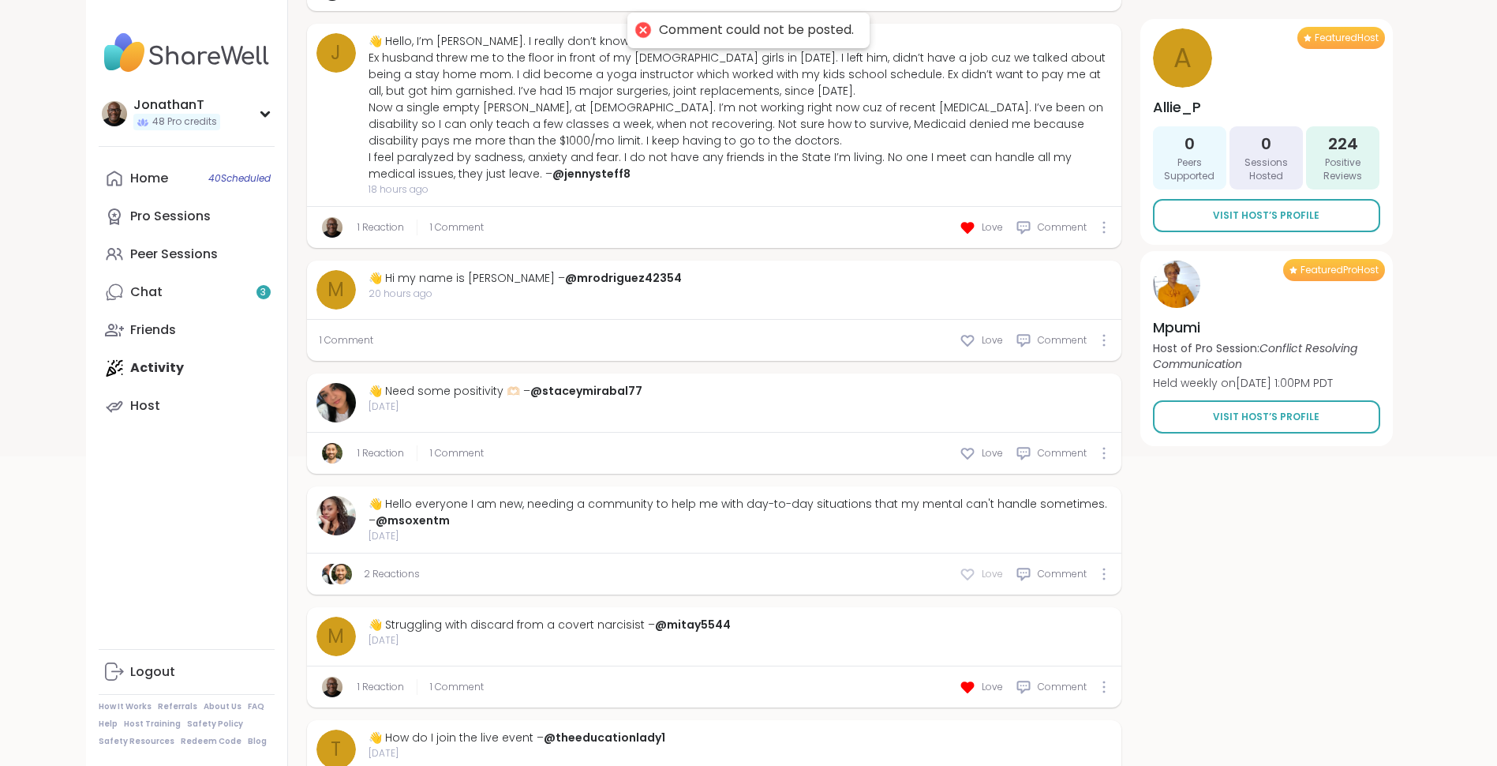
click at [971, 568] on icon at bounding box center [968, 574] width 16 height 16
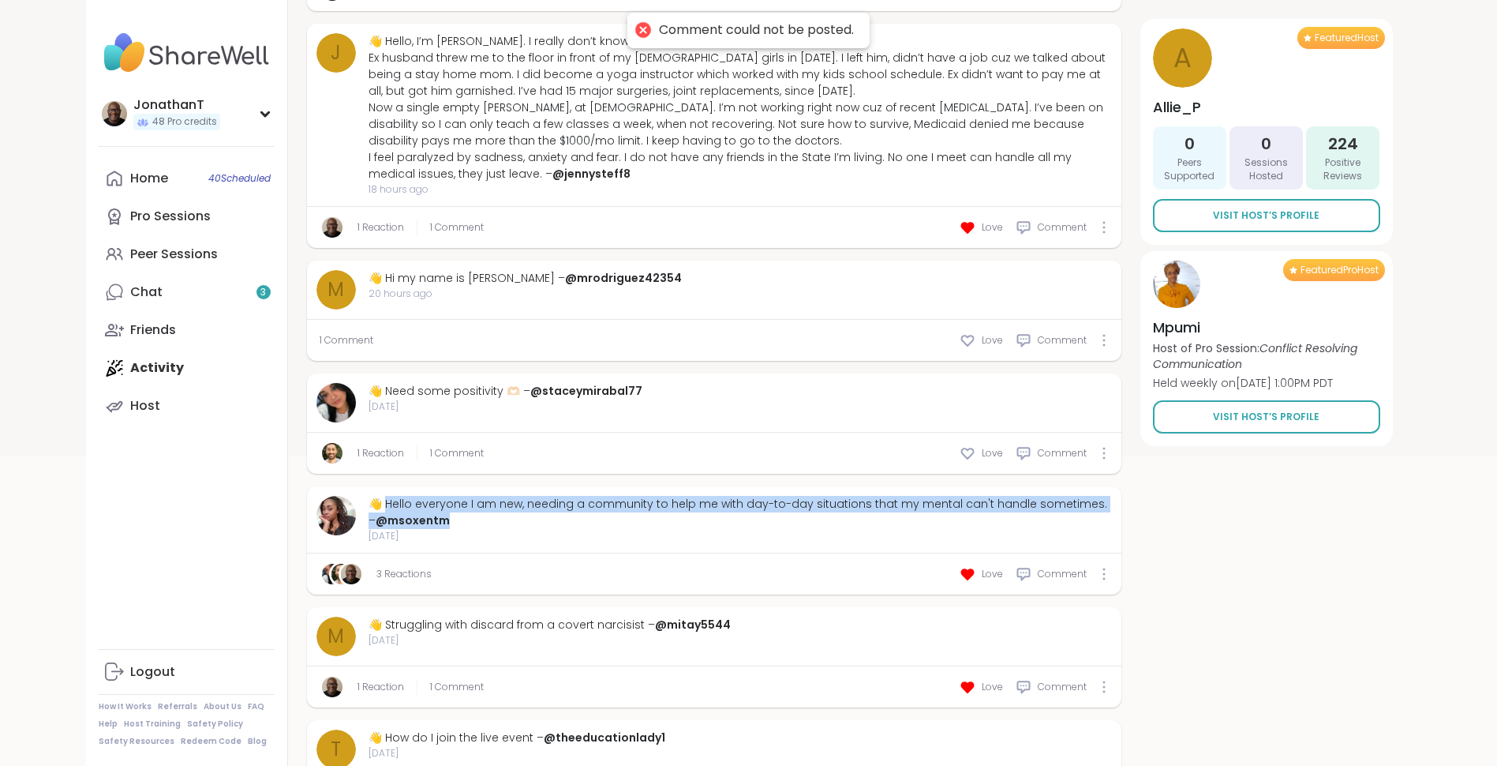
drag, startPoint x: 494, startPoint y: 523, endPoint x: 390, endPoint y: 508, distance: 105.3
click at [390, 508] on div "👋 Hello everyone I am new, needing a community to help me with day-to-day situa…" at bounding box center [741, 512] width 744 height 33
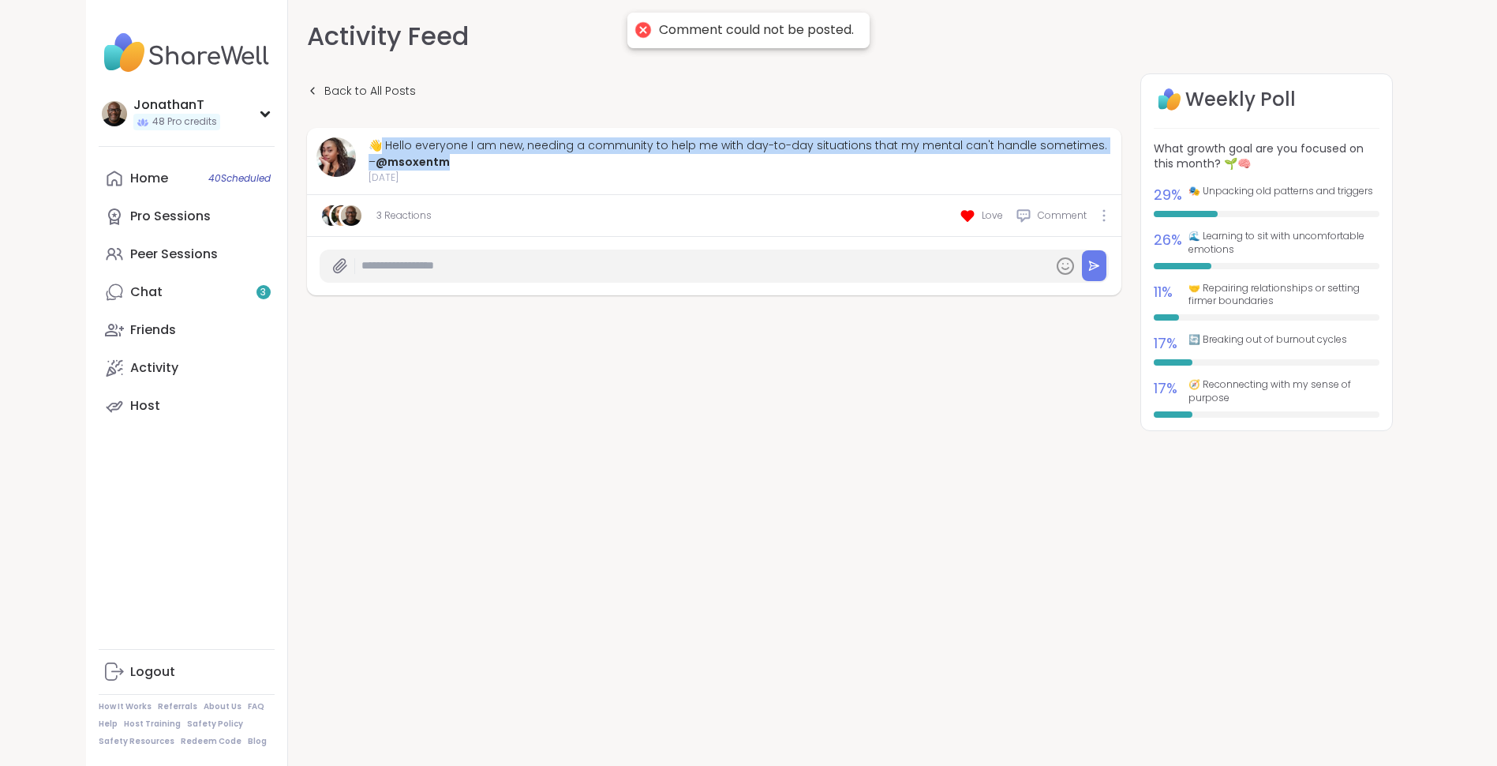
drag, startPoint x: 468, startPoint y: 163, endPoint x: 384, endPoint y: 147, distance: 86.1
click at [384, 147] on div "👋 Hello everyone I am new, needing a community to help me with day-to-day situa…" at bounding box center [741, 153] width 744 height 33
copy div "Hello everyone I am new, needing a community to help me with day-to-day situati…"
click at [541, 270] on input "text" at bounding box center [704, 266] width 685 height 28
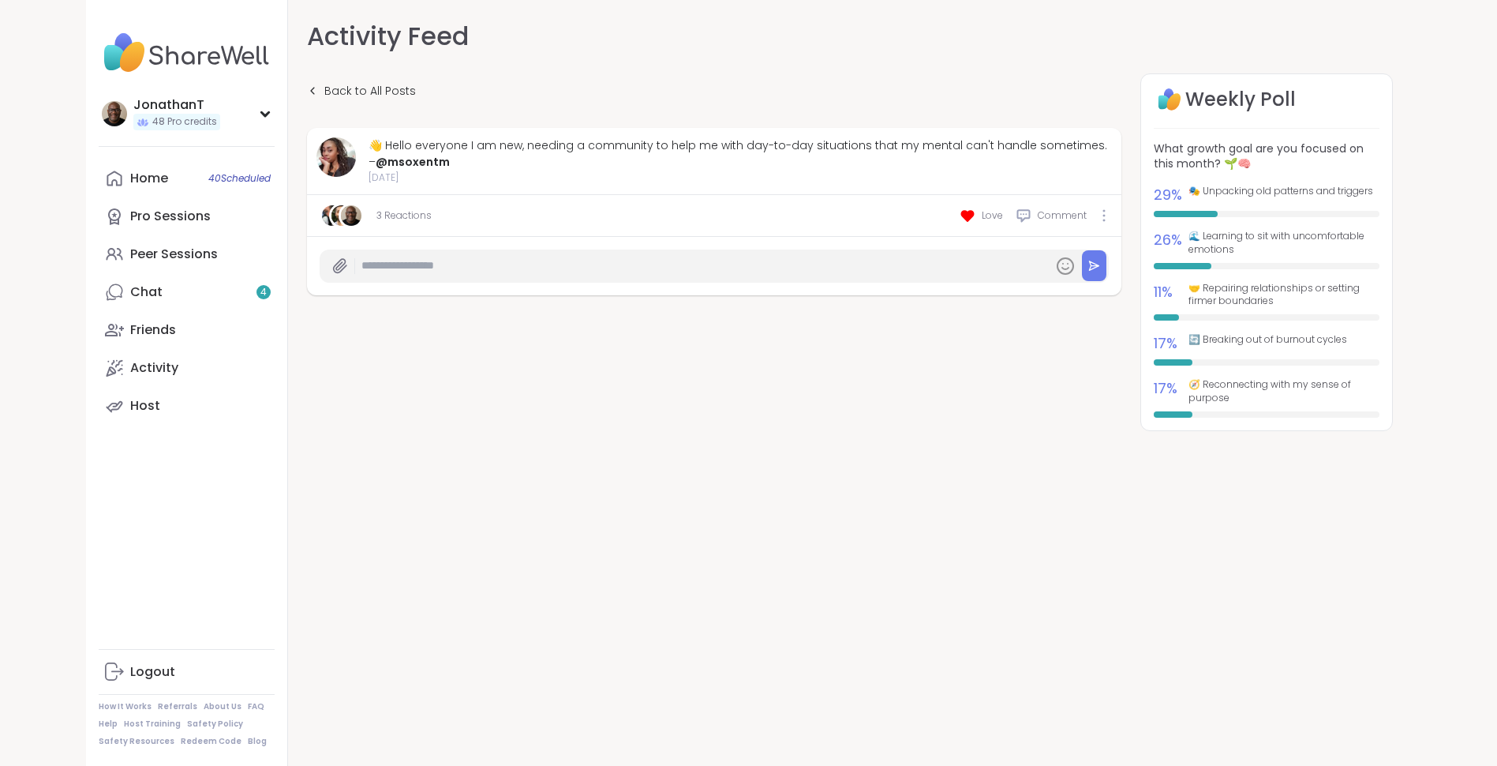
paste input "**********"
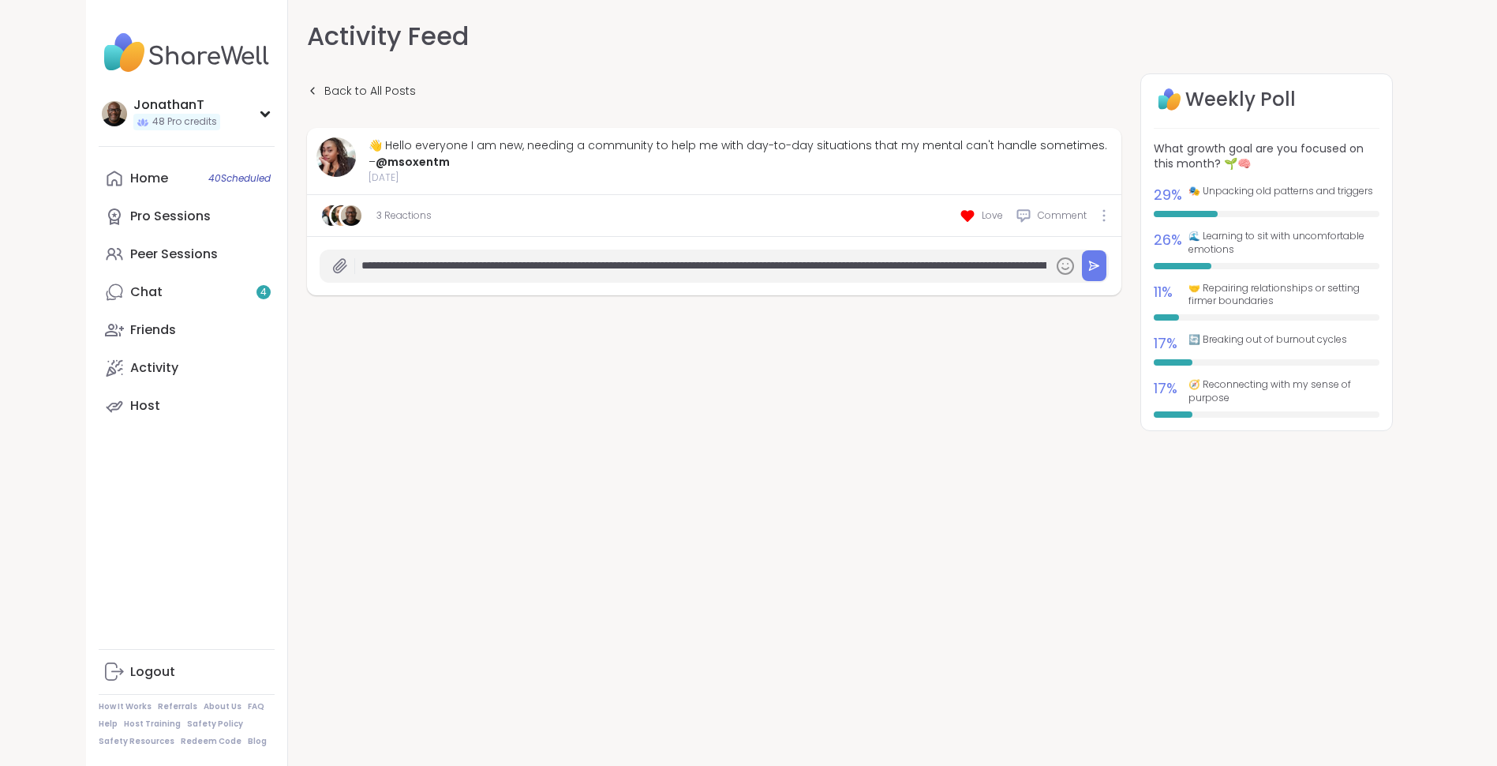
scroll to position [0, 2175]
type input "**********"
click at [1103, 260] on button at bounding box center [1094, 265] width 24 height 31
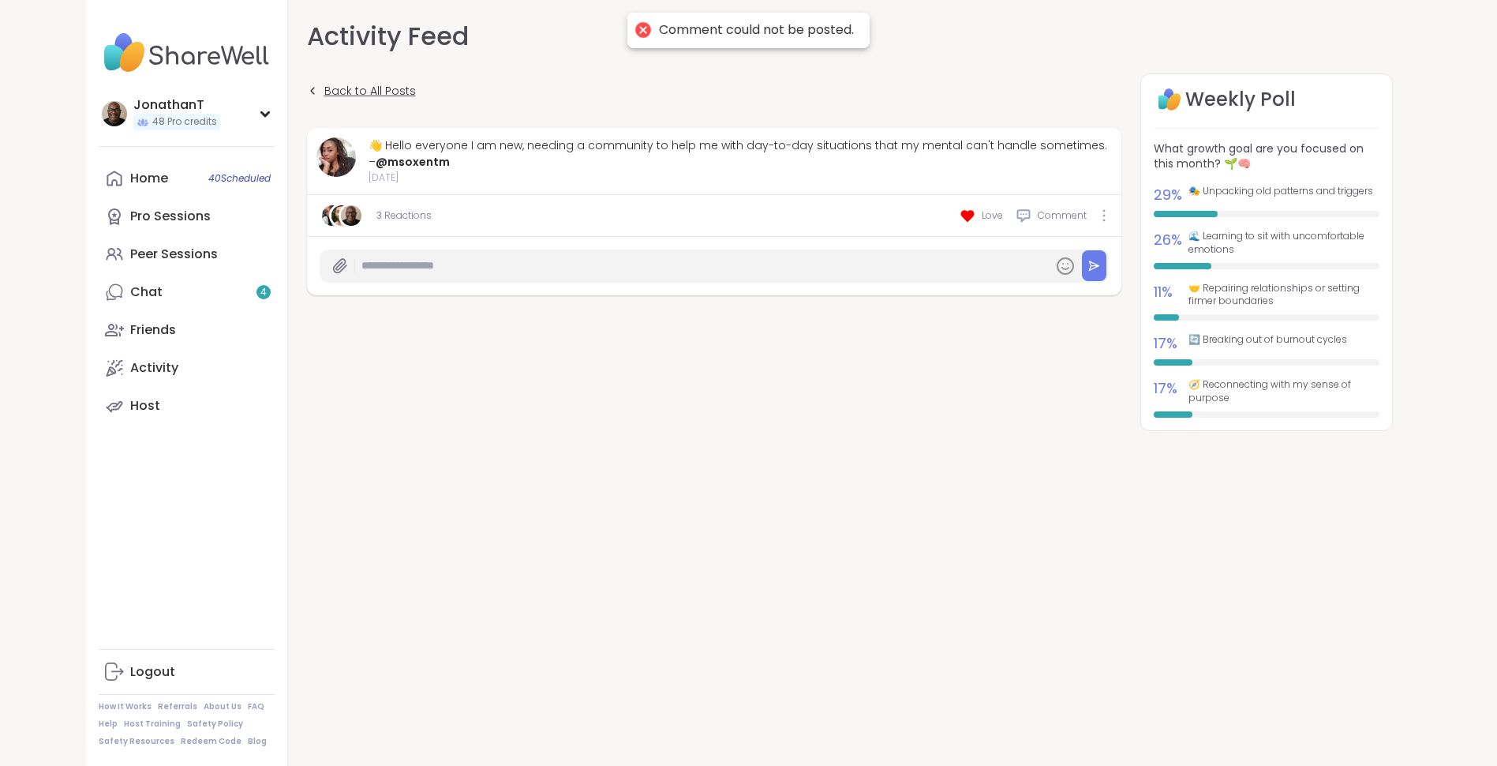
click at [358, 103] on link "Back to All Posts" at bounding box center [361, 91] width 109 height 36
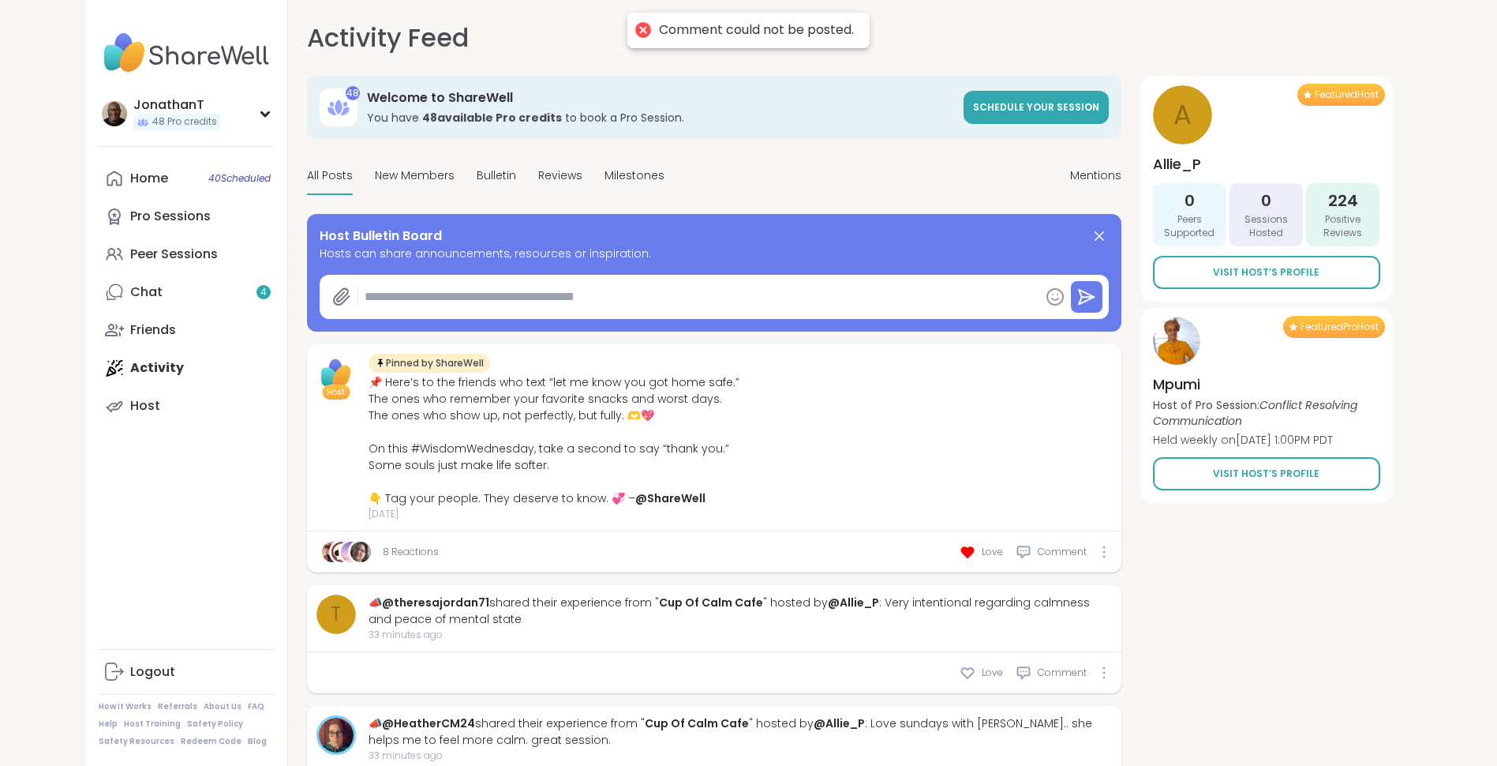
type textarea "*"
click at [423, 174] on span "New Members" at bounding box center [415, 175] width 80 height 17
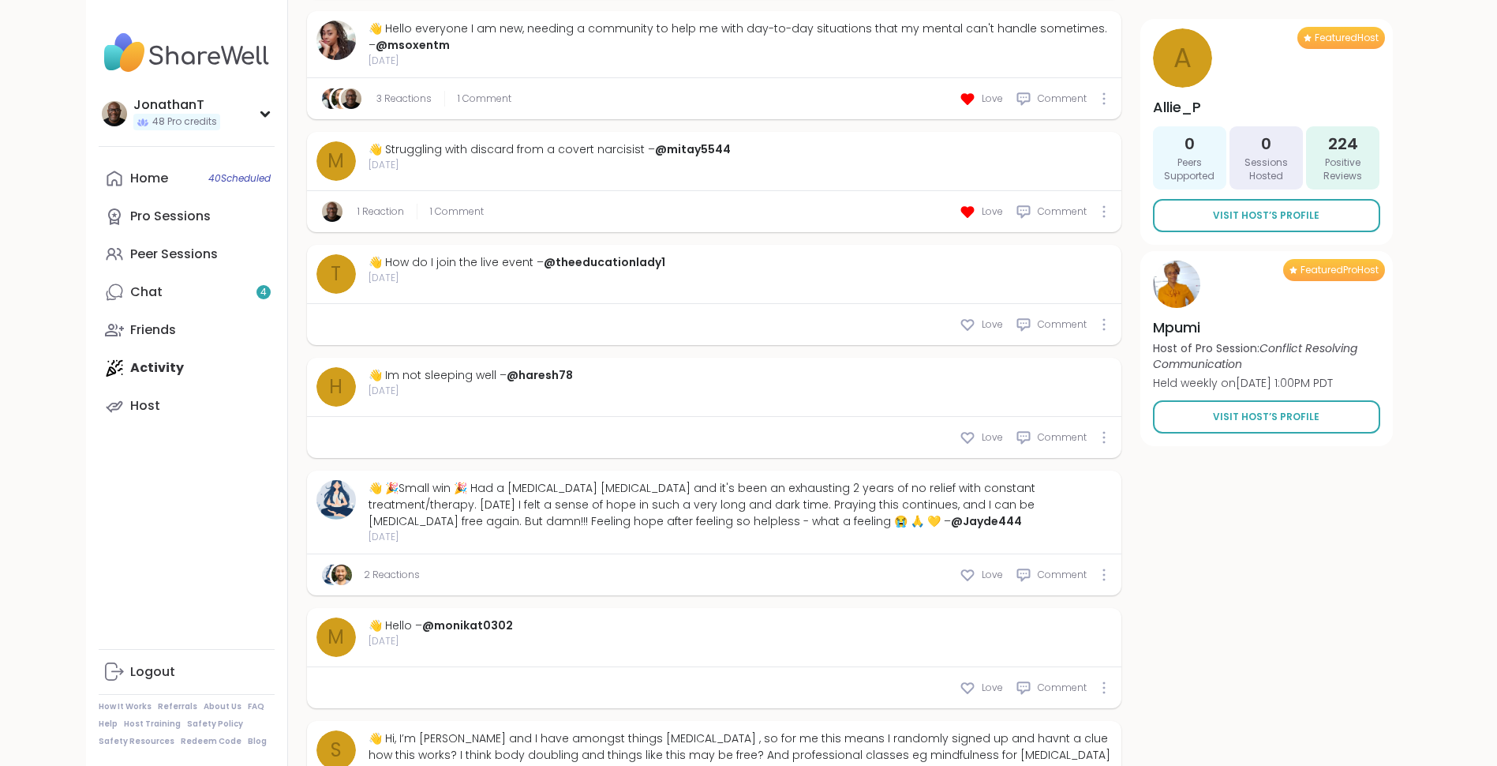
scroll to position [826, 0]
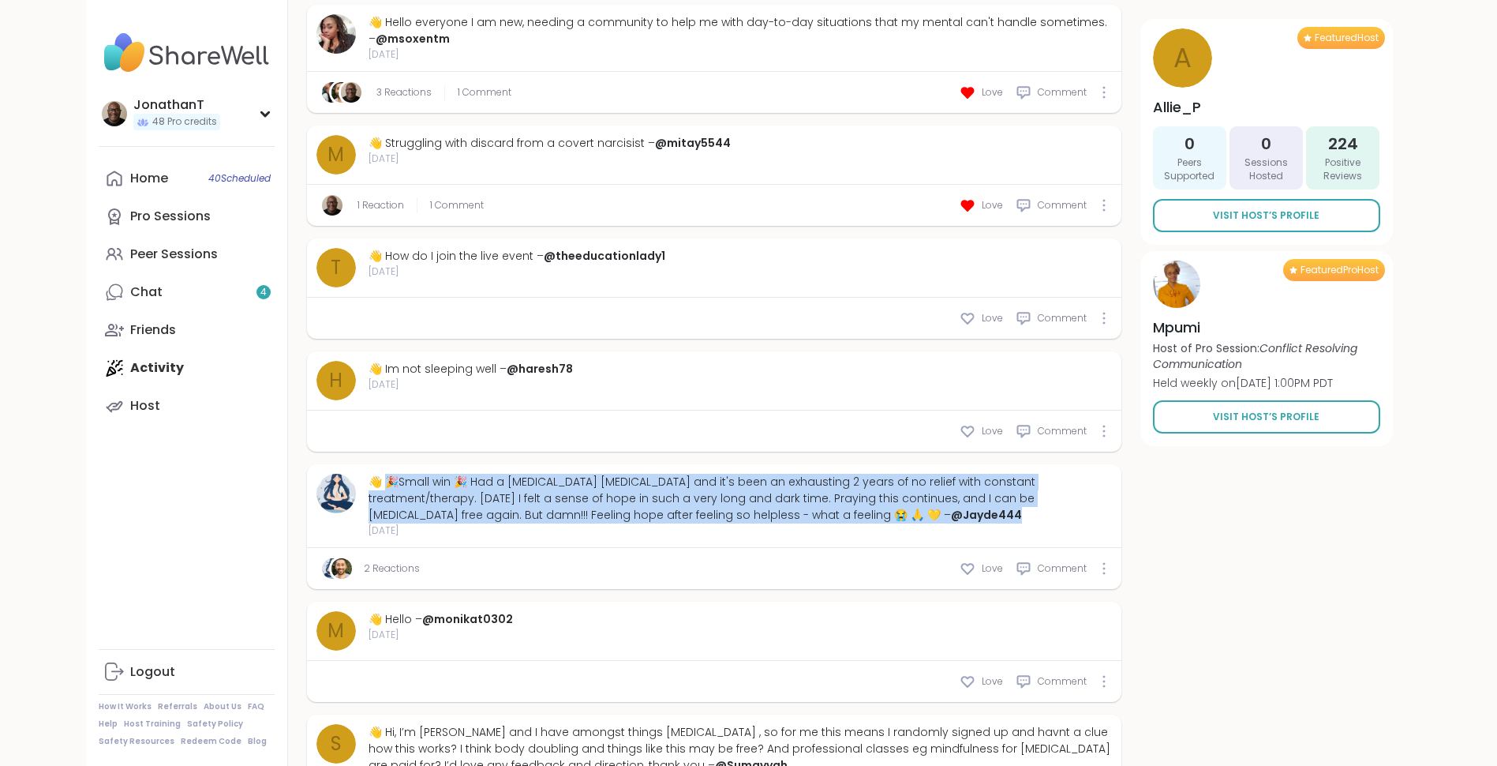
drag, startPoint x: 785, startPoint y: 511, endPoint x: 388, endPoint y: 483, distance: 397.2
click at [388, 483] on div "👋 🎉Small win 🎉 Had a depression relapse and it's been an exhausting 2 years of …" at bounding box center [741, 499] width 744 height 50
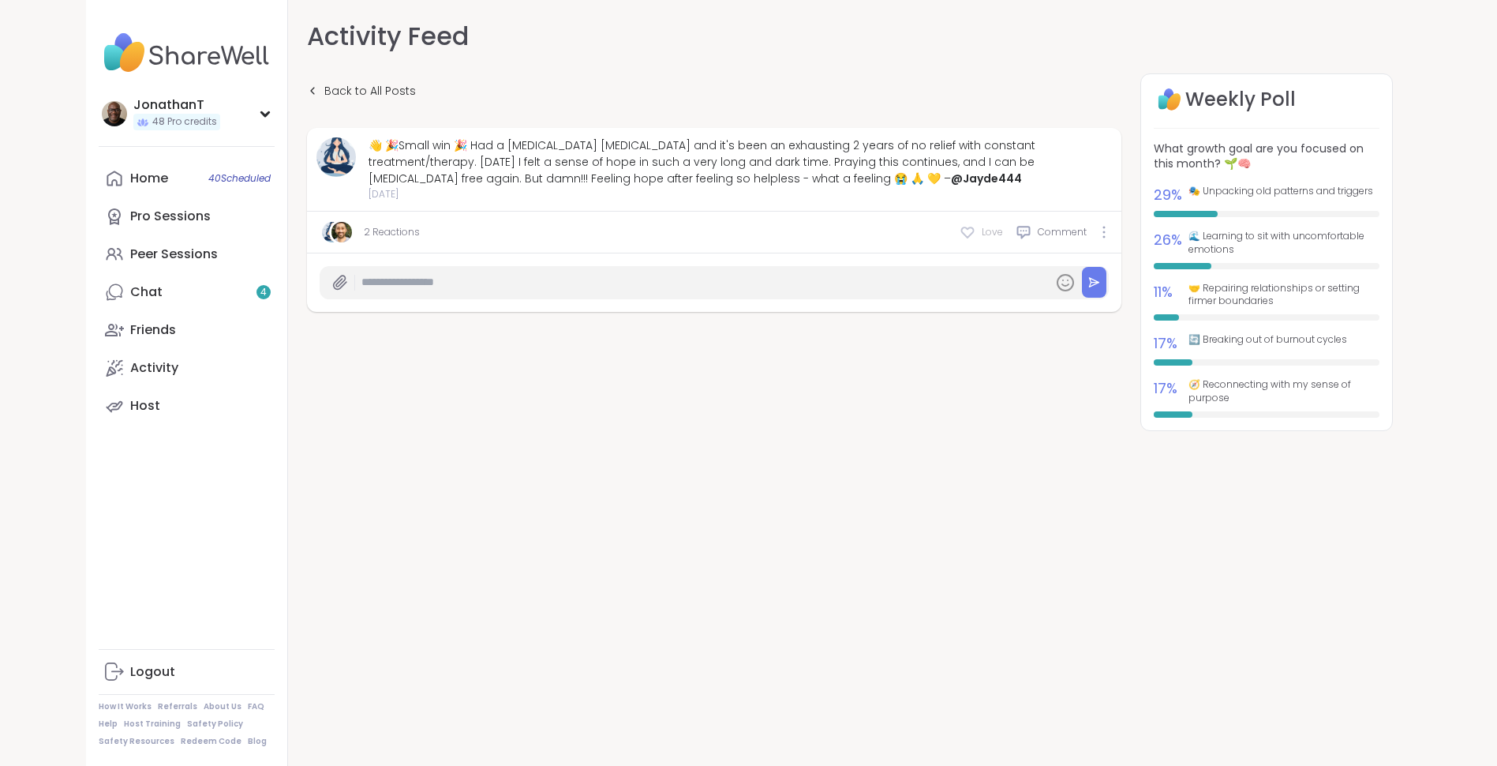
click at [972, 229] on icon at bounding box center [968, 232] width 16 height 16
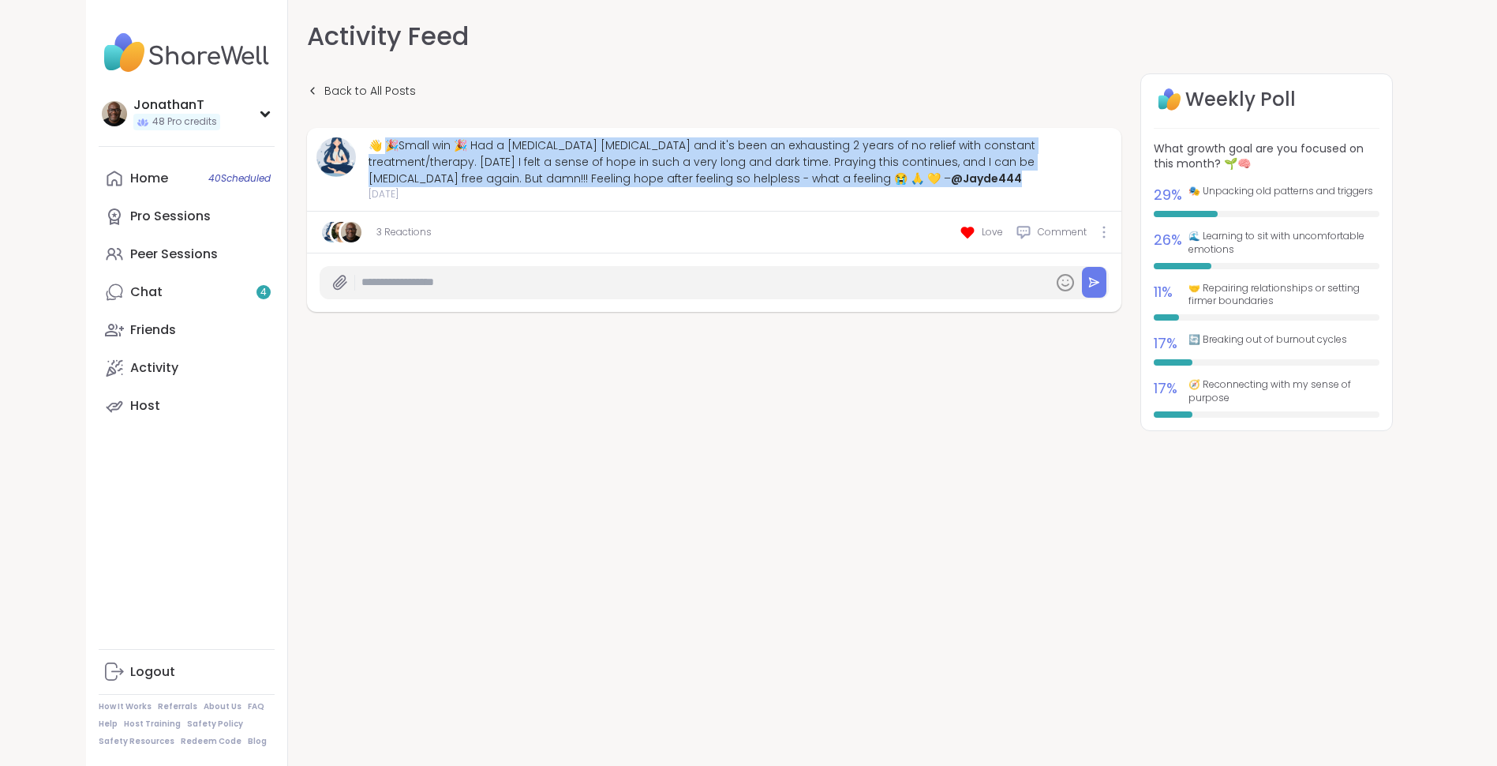
drag, startPoint x: 801, startPoint y: 177, endPoint x: 385, endPoint y: 148, distance: 417.0
click at [385, 148] on div "👋 🎉Small win 🎉 Had a depression relapse and it's been an exhausting 2 years of …" at bounding box center [741, 162] width 744 height 50
copy div "Small win 🎉 Had a depression relapse and it's been an exhausting 2 years of no …"
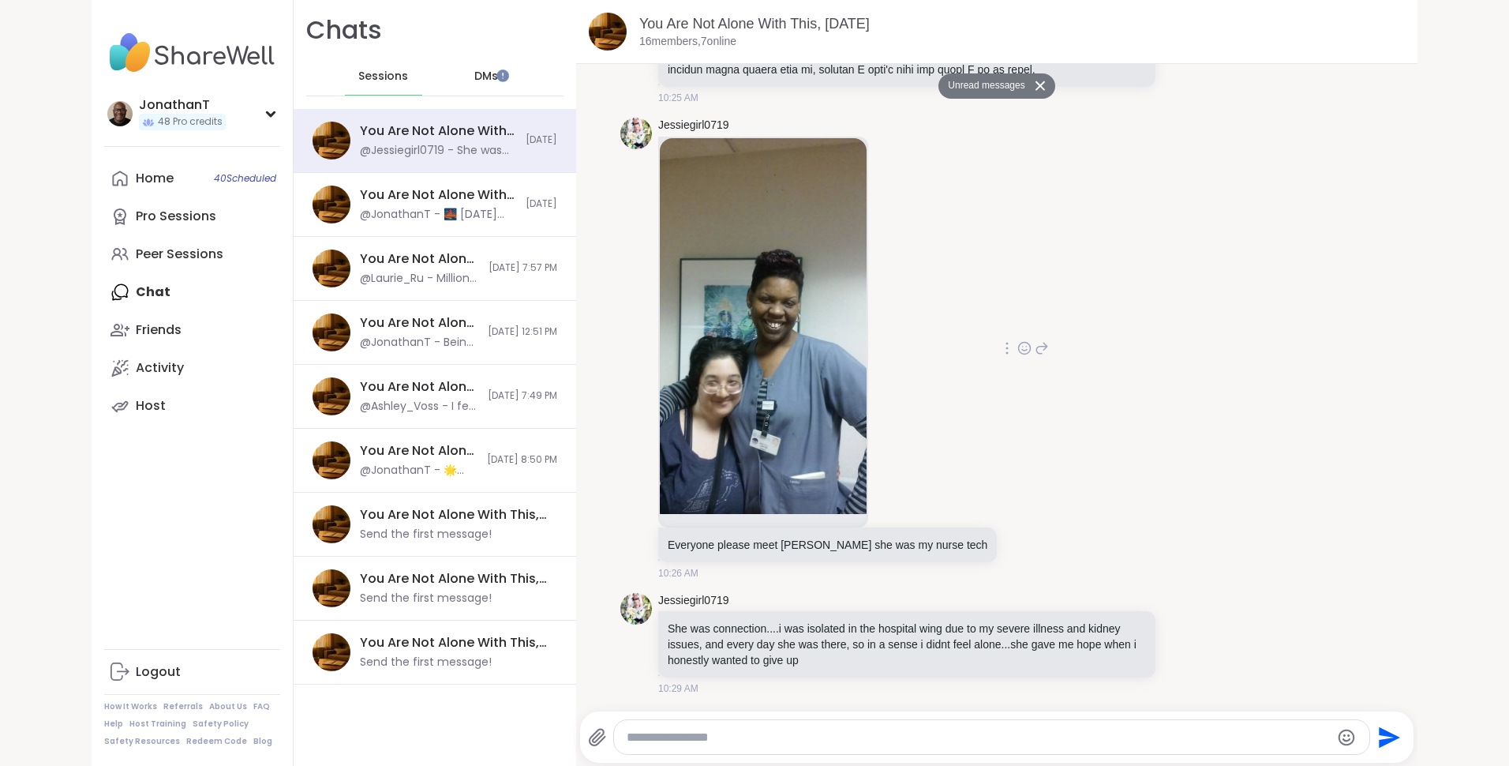
click at [1022, 350] on icon at bounding box center [1024, 350] width 5 height 2
click at [892, 321] on div "Select Reaction: Heart" at bounding box center [899, 323] width 14 height 14
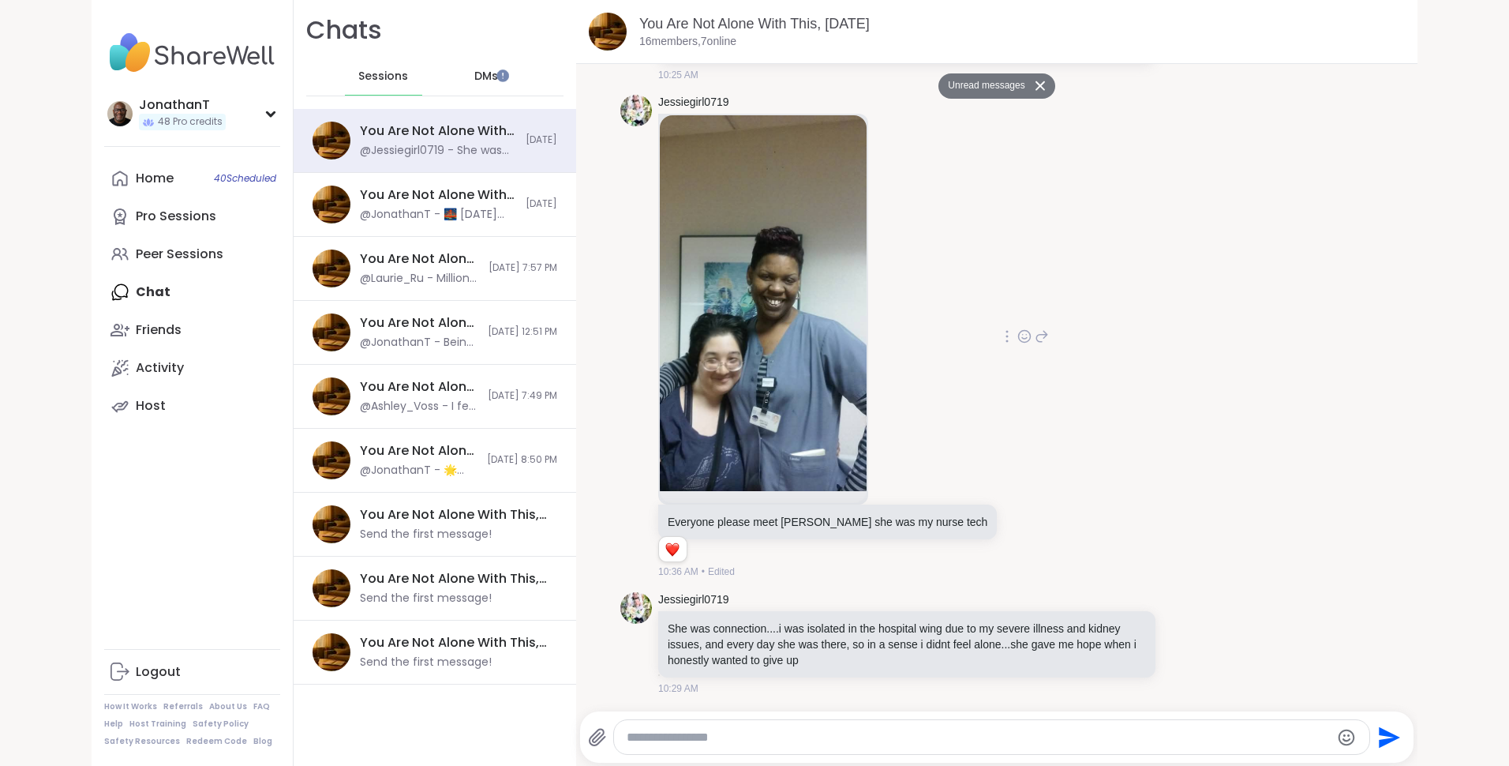
scroll to position [1307, 0]
click at [1181, 645] on icon at bounding box center [1183, 645] width 5 height 2
click at [1051, 614] on div "Select Reaction: Heart" at bounding box center [1058, 618] width 14 height 14
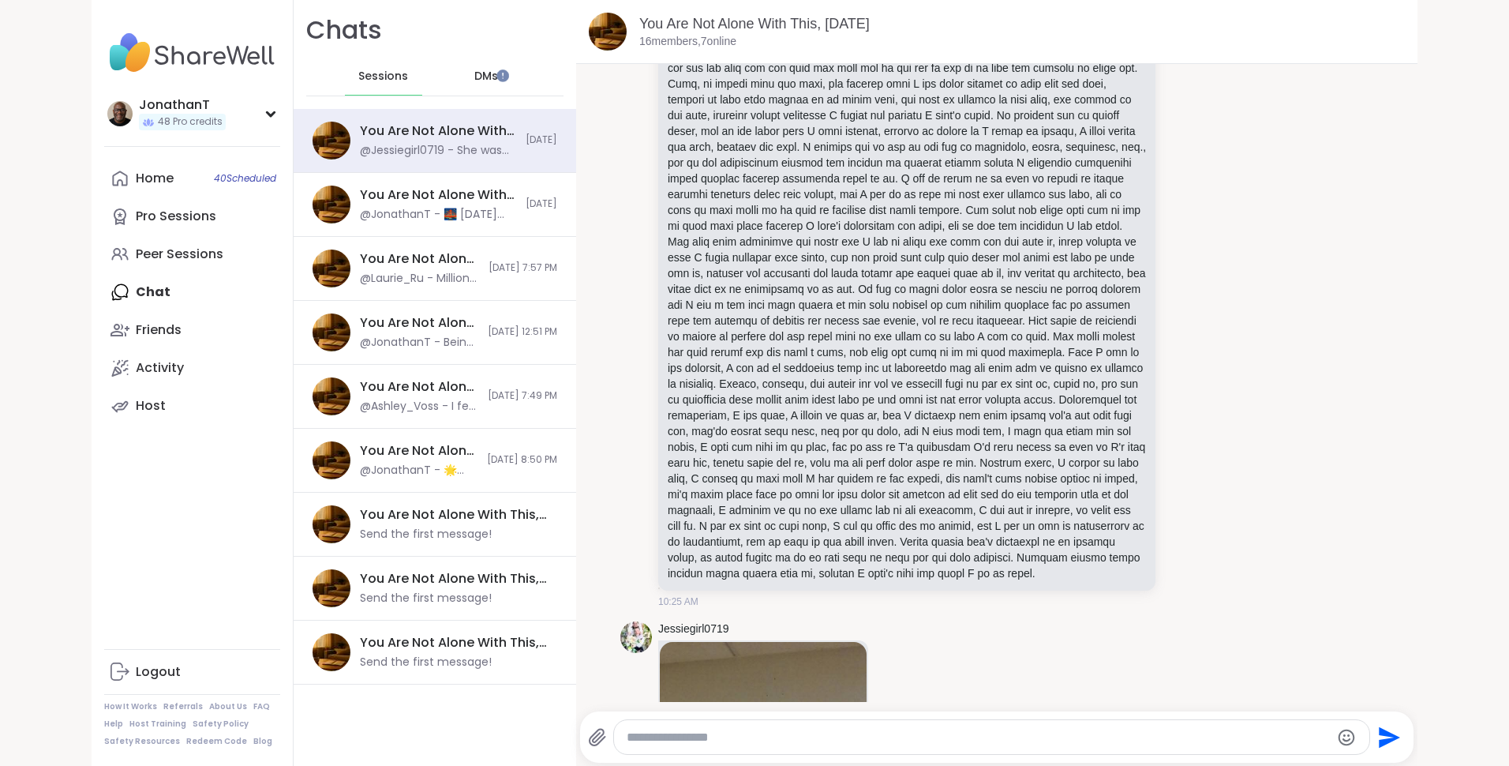
scroll to position [729, 0]
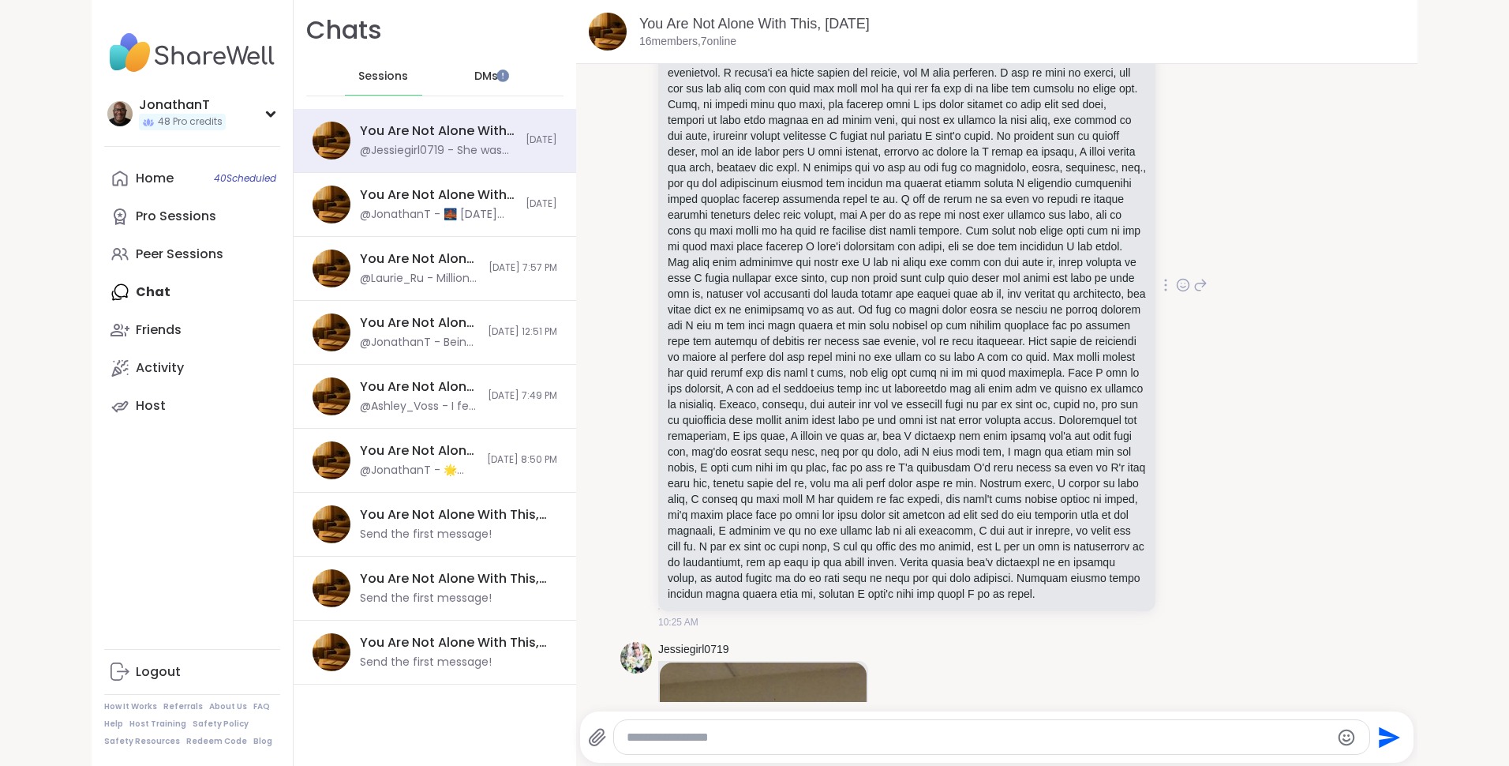
click at [1176, 293] on icon at bounding box center [1183, 285] width 14 height 16
click at [1051, 267] on div "Select Reaction: Heart" at bounding box center [1058, 260] width 14 height 14
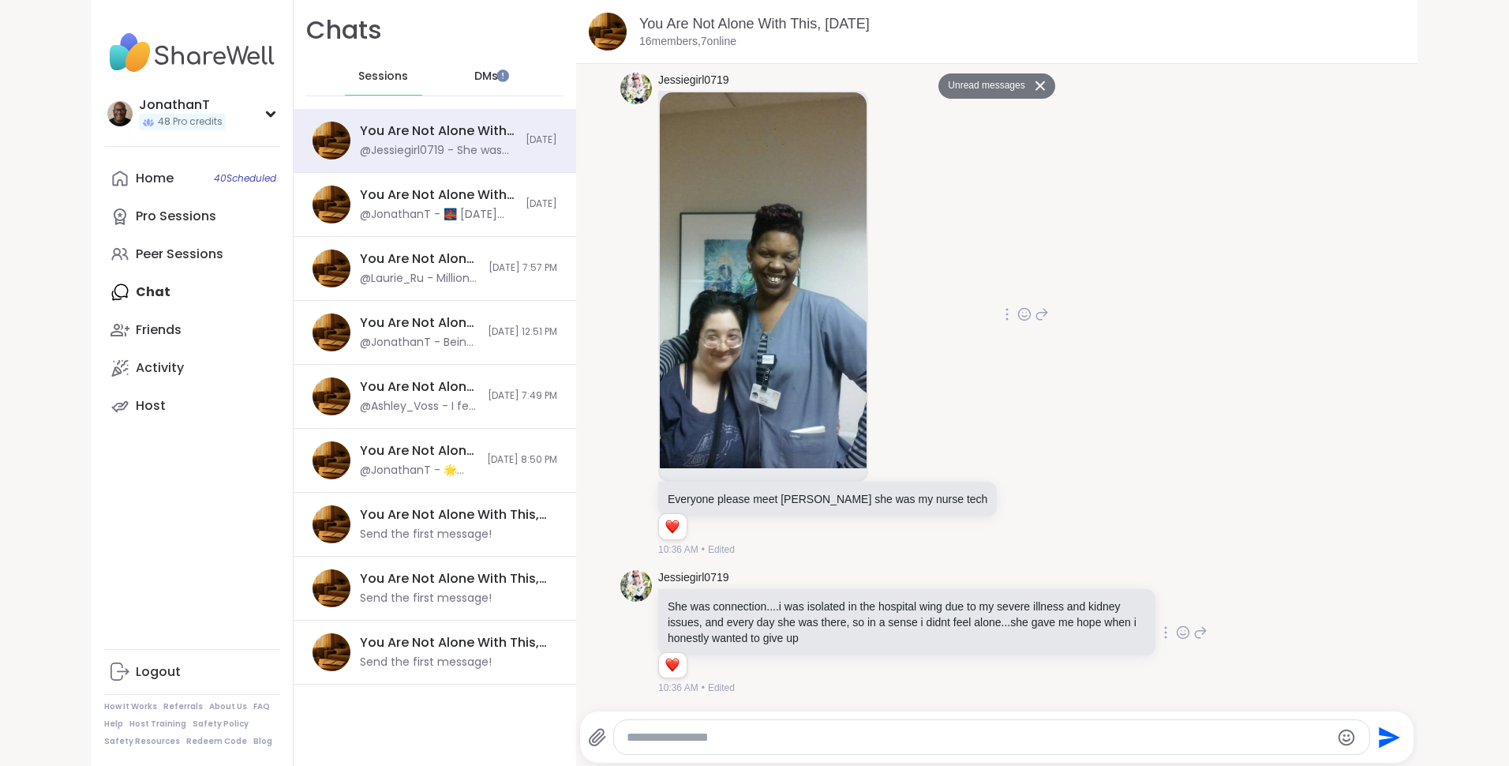
scroll to position [1352, 0]
click at [958, 82] on button "Unread messages" at bounding box center [983, 85] width 91 height 25
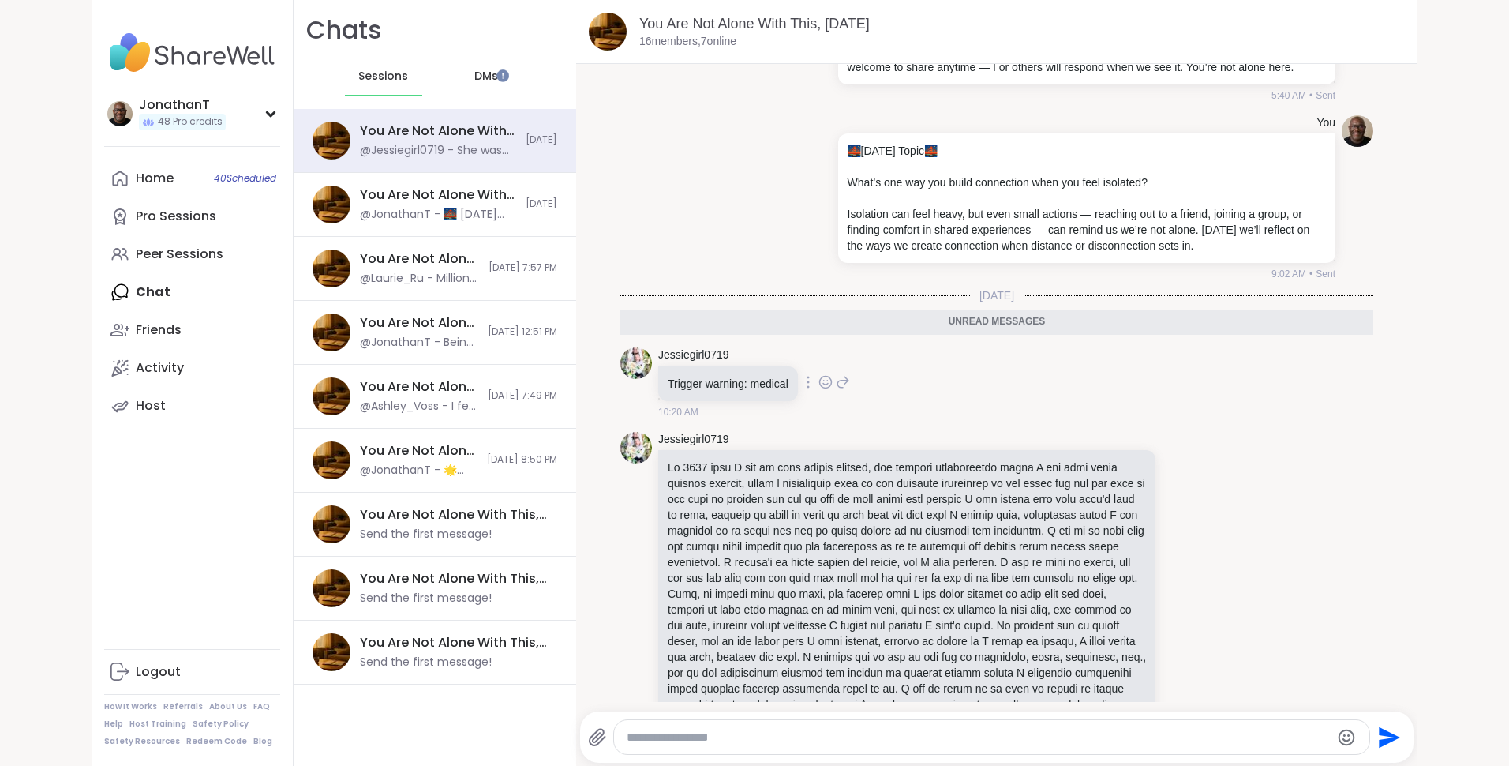
click at [821, 381] on icon at bounding box center [826, 382] width 14 height 16
click at [786, 360] on div "Select Reaction: Thumbs up" at bounding box center [791, 357] width 14 height 14
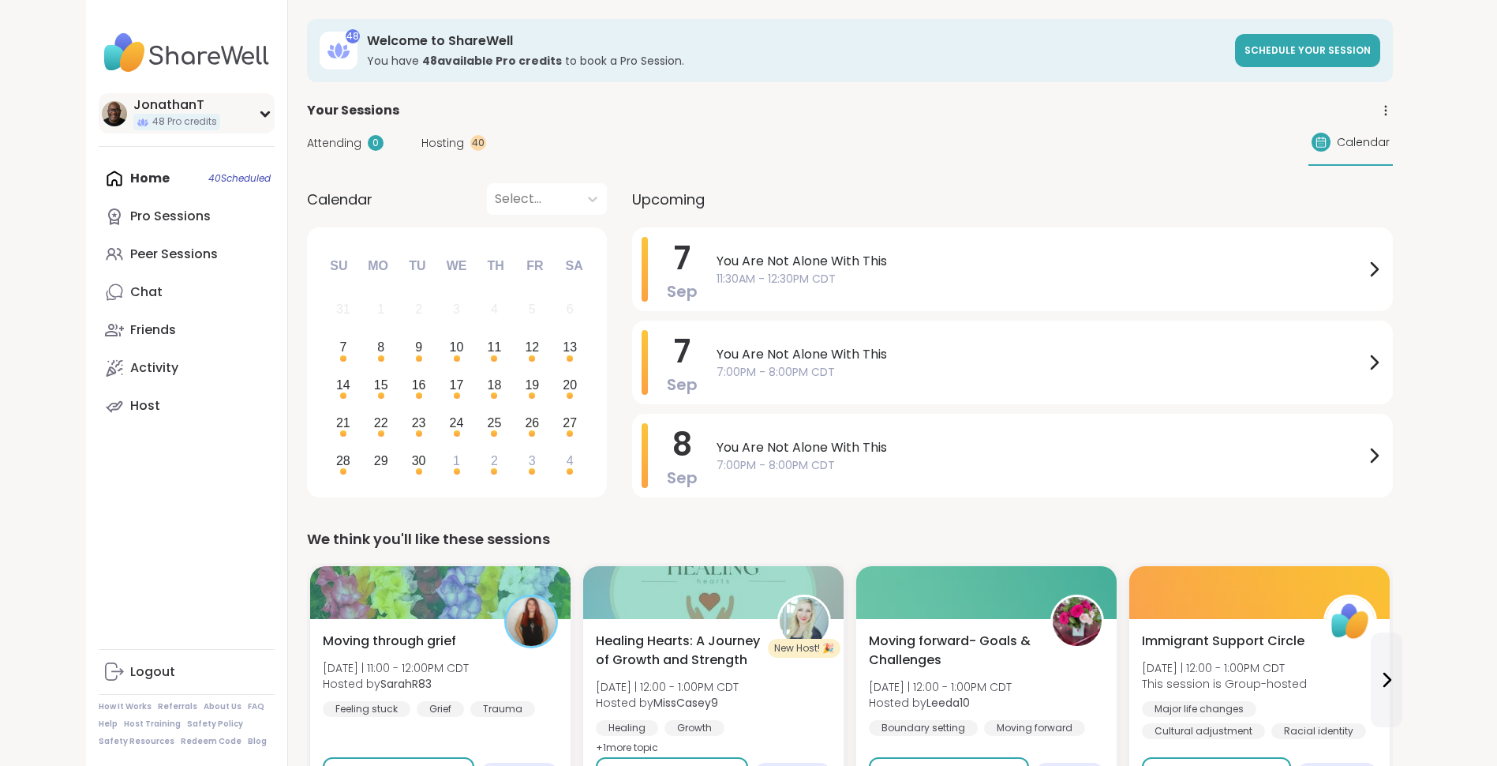
click at [182, 103] on div "JonathanT" at bounding box center [176, 104] width 87 height 17
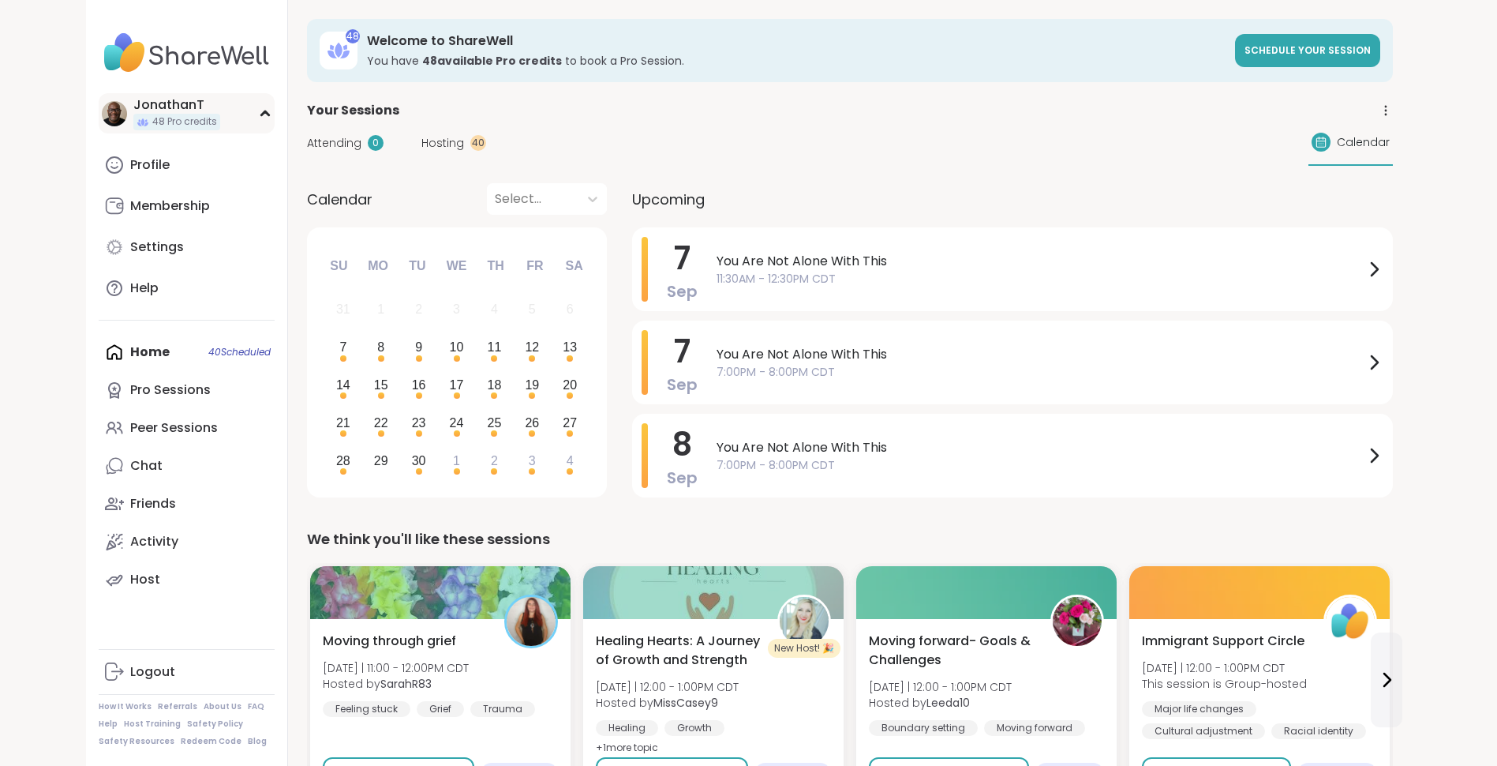
click at [220, 124] on div "JonathanT 48 Pro credits" at bounding box center [187, 113] width 176 height 40
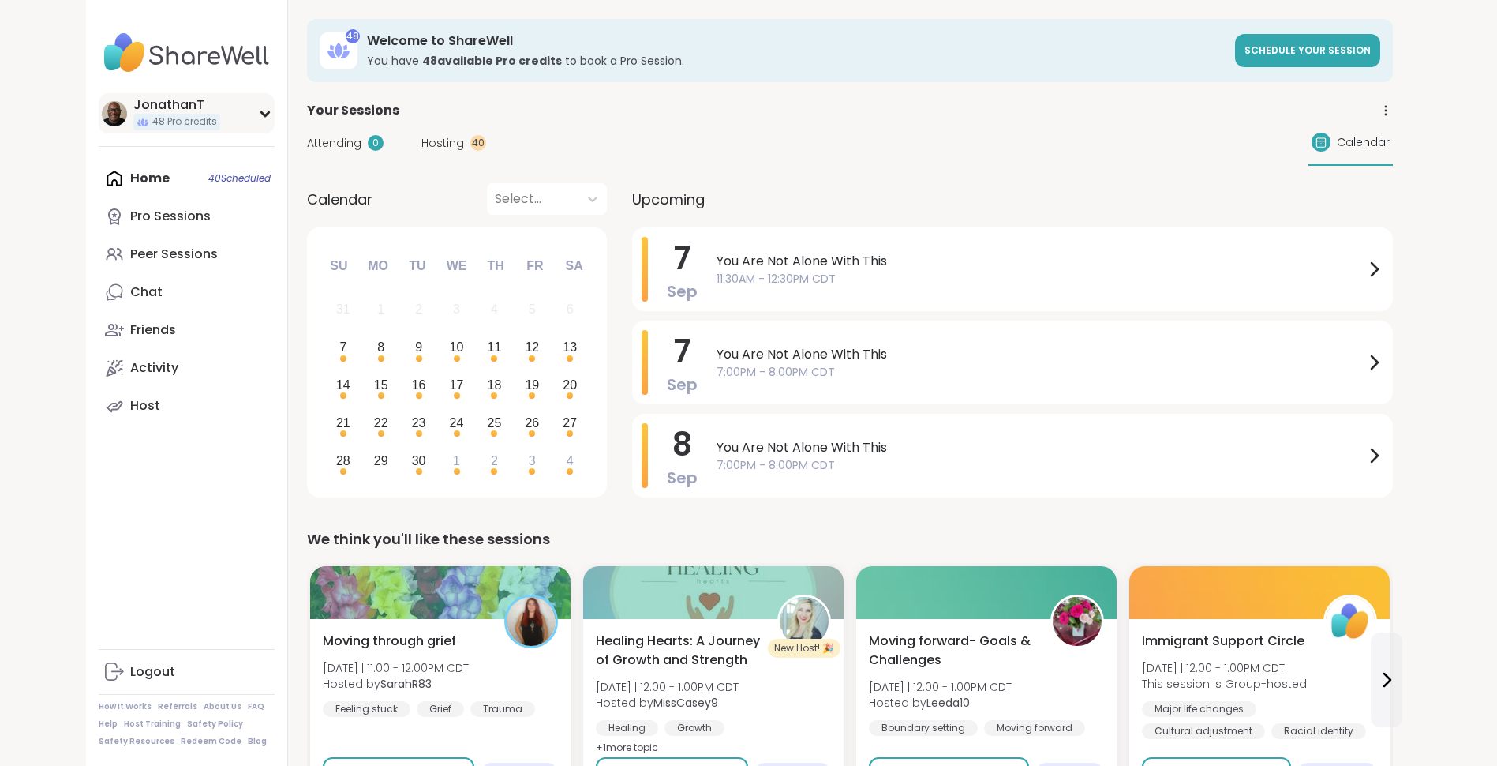
click at [184, 126] on span "48 Pro credits" at bounding box center [184, 121] width 65 height 13
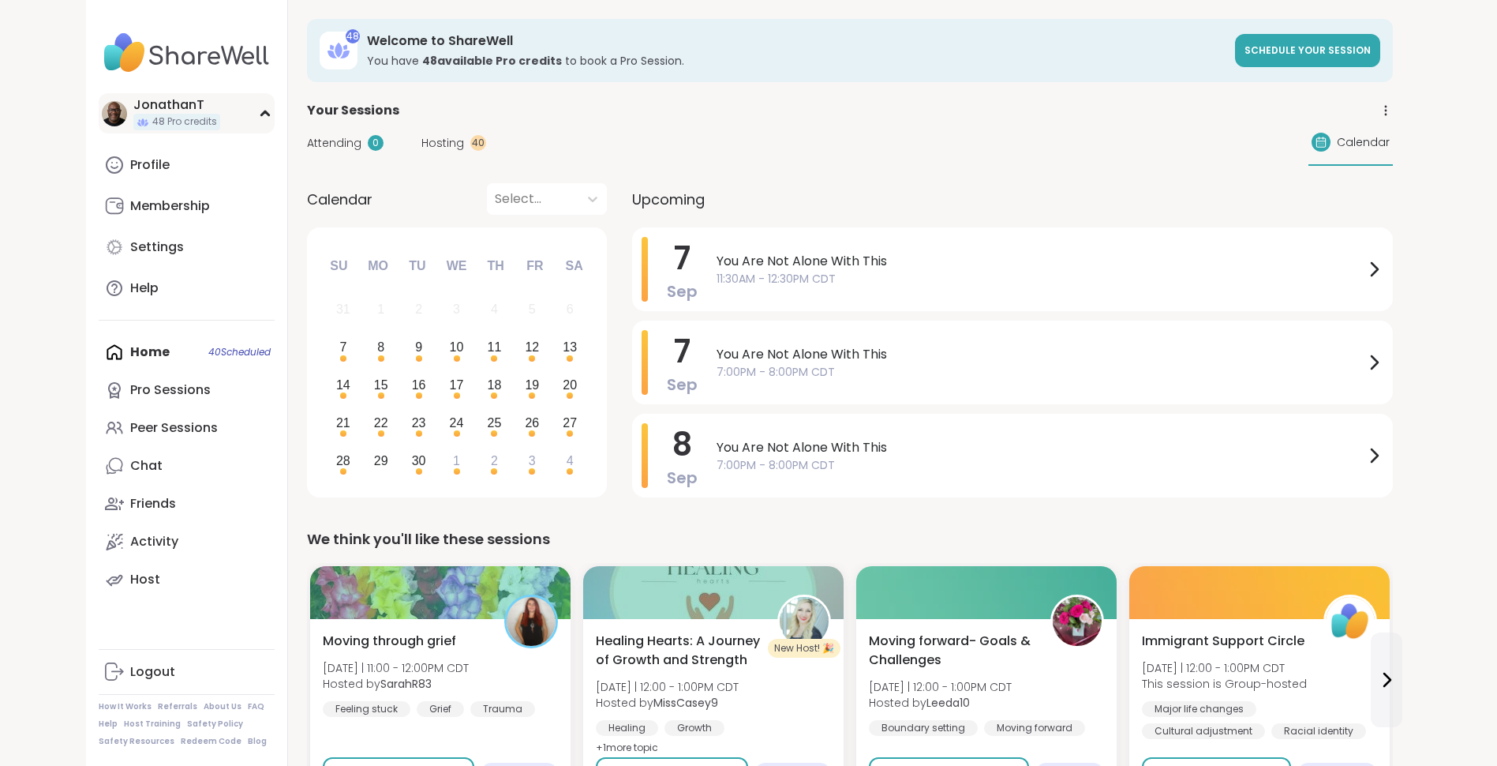
click at [182, 107] on div "JonathanT" at bounding box center [176, 104] width 87 height 17
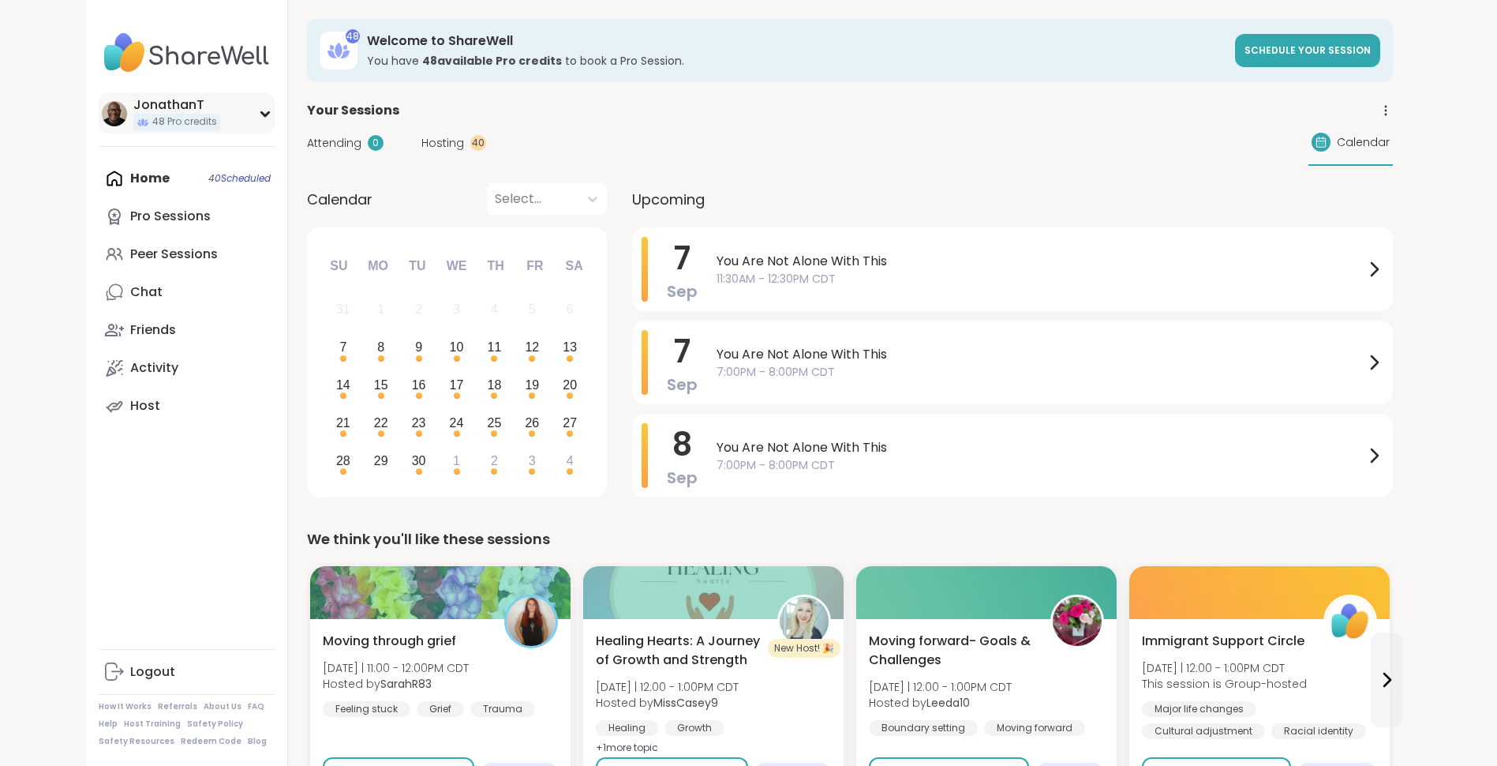
click at [252, 118] on div "JonathanT 48 Pro credits" at bounding box center [187, 113] width 176 height 40
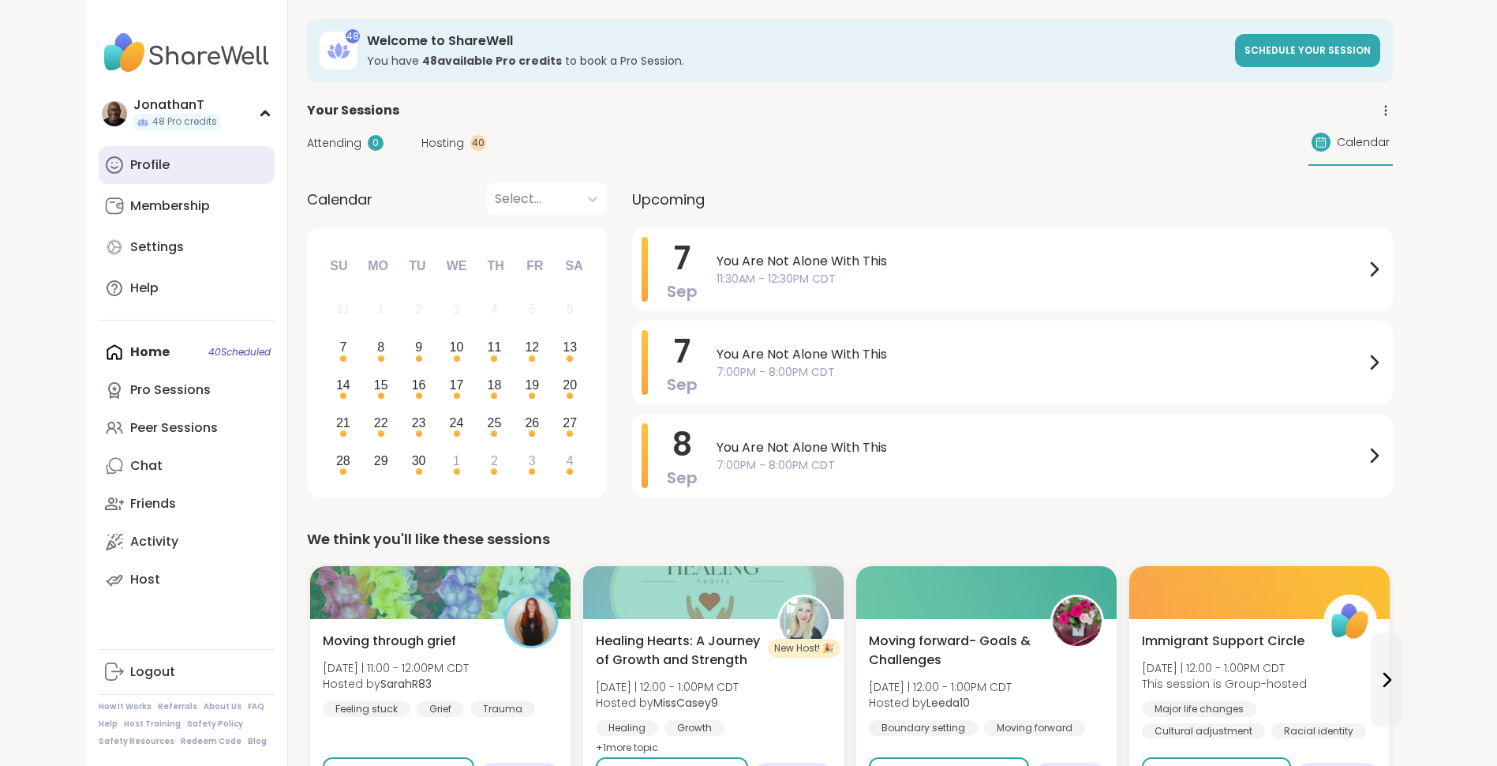
click at [135, 175] on link "Profile" at bounding box center [187, 165] width 176 height 38
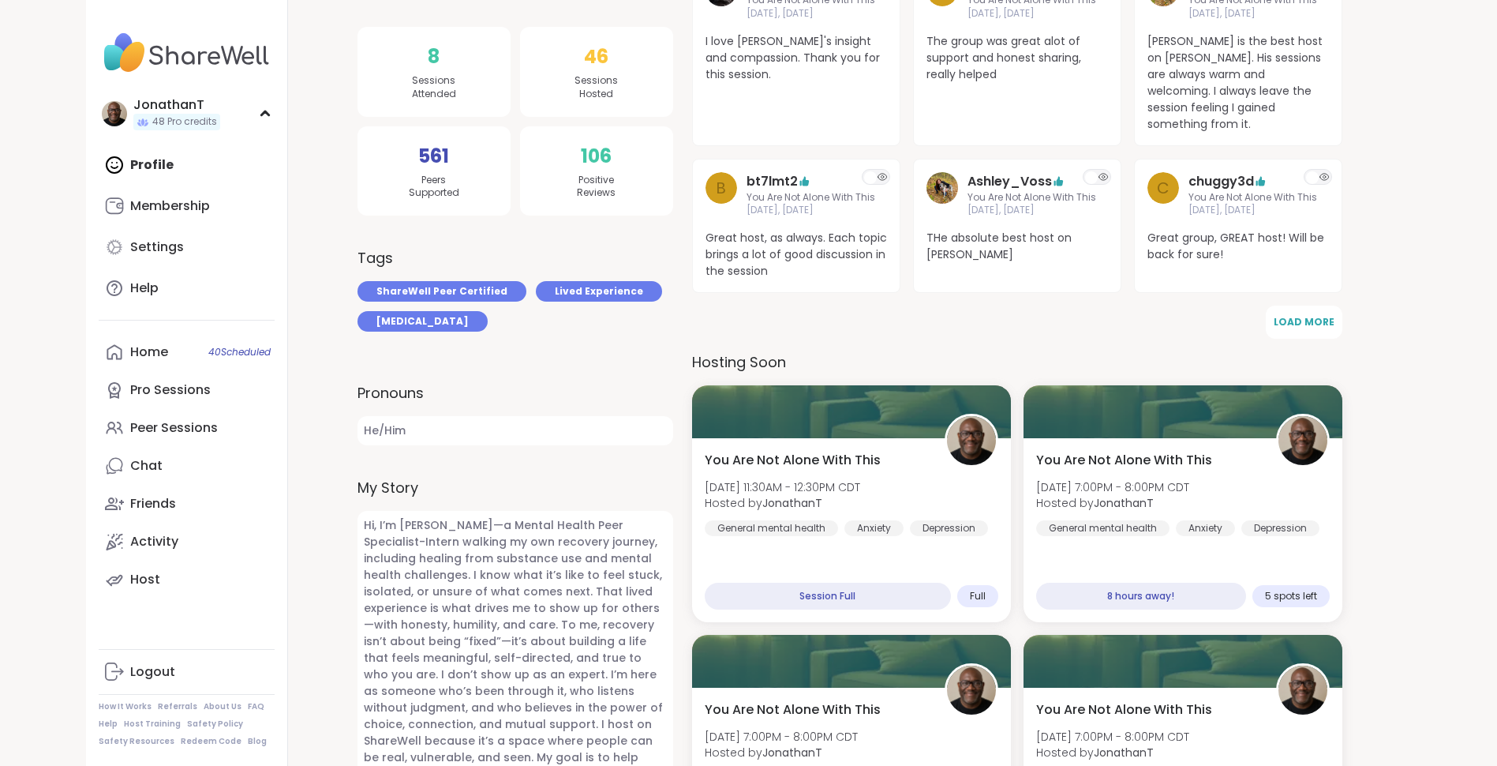
scroll to position [596, 0]
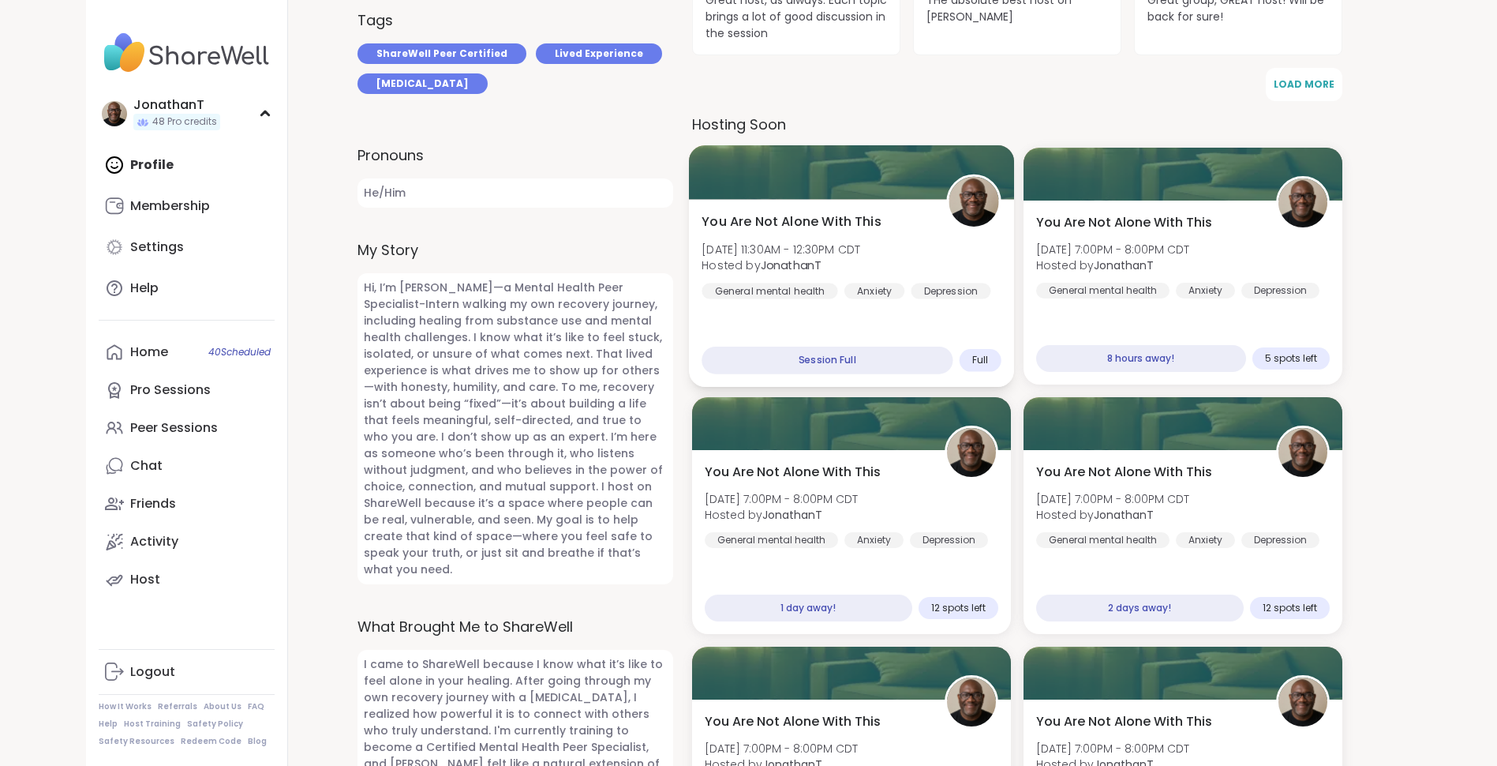
click at [799, 257] on b "JonathanT" at bounding box center [791, 265] width 62 height 16
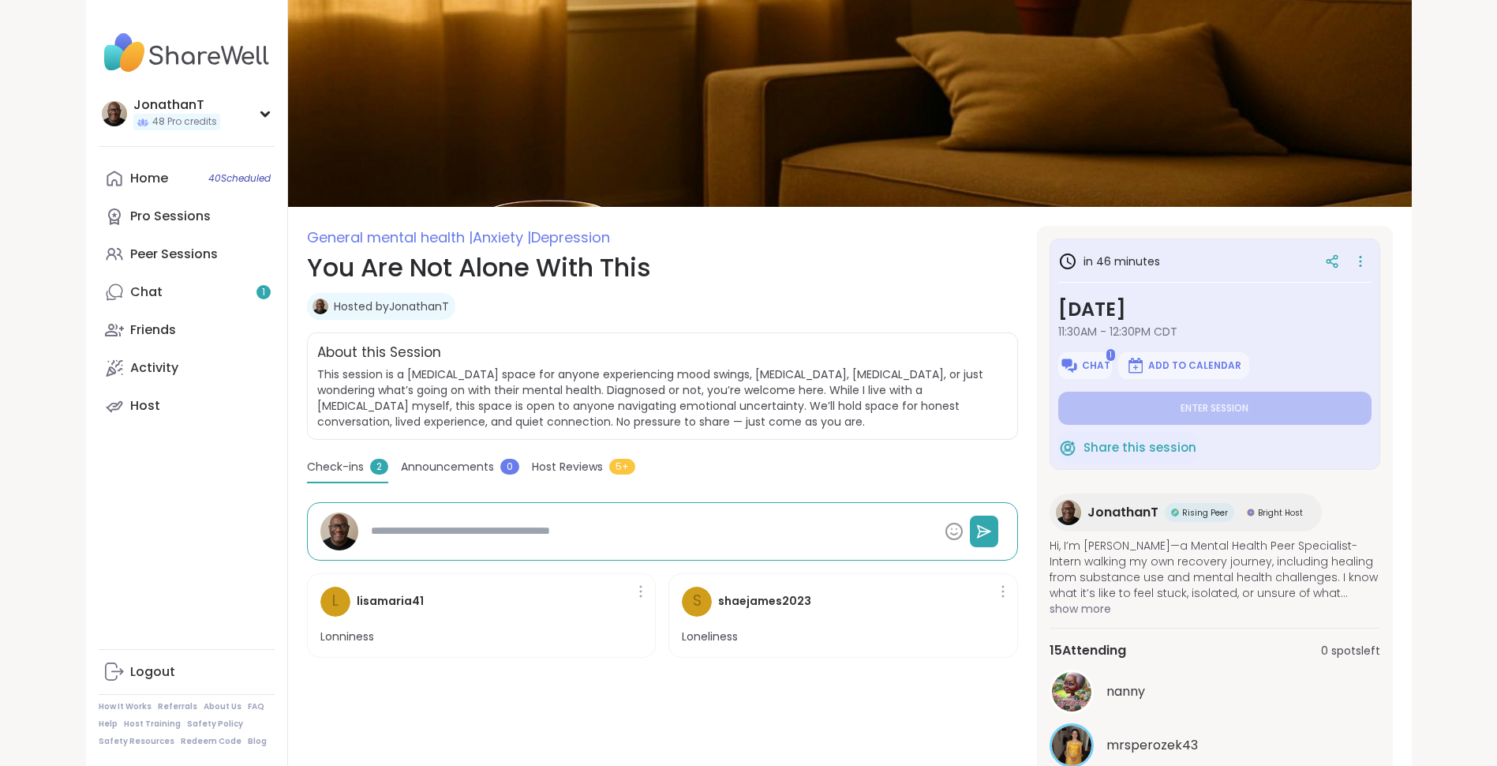
type textarea "*"
